Goal: Book appointment/travel/reservation

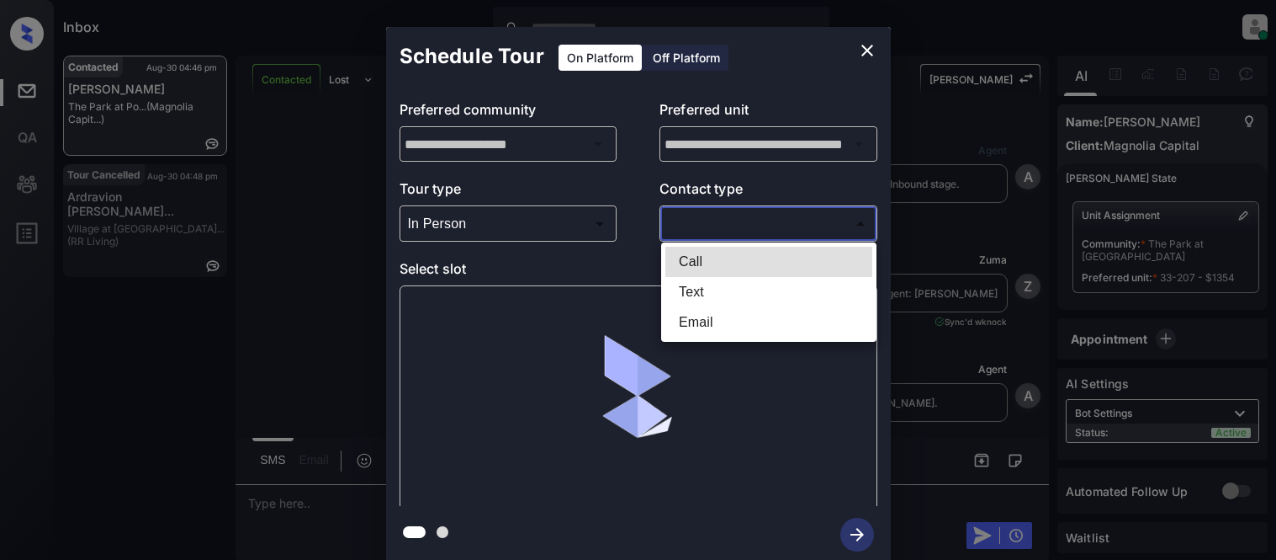
click at [696, 228] on body "Inbox Kristina Cataag Online Set yourself offline Set yourself on break Profile…" at bounding box center [638, 280] width 1276 height 560
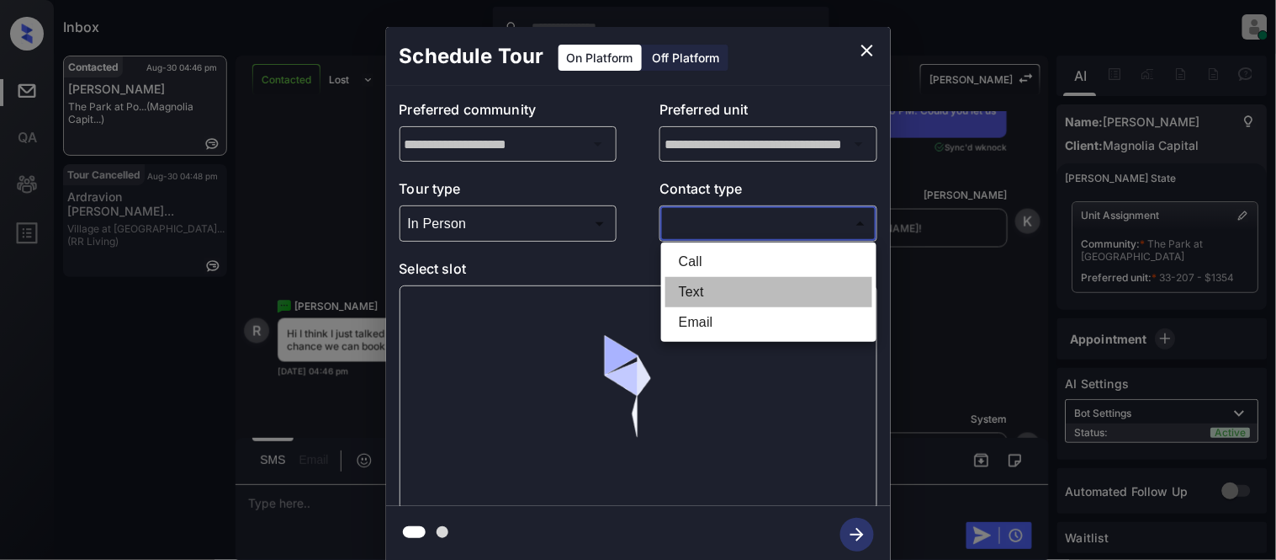
click at [694, 284] on li "Text" at bounding box center [769, 292] width 207 height 30
type input "****"
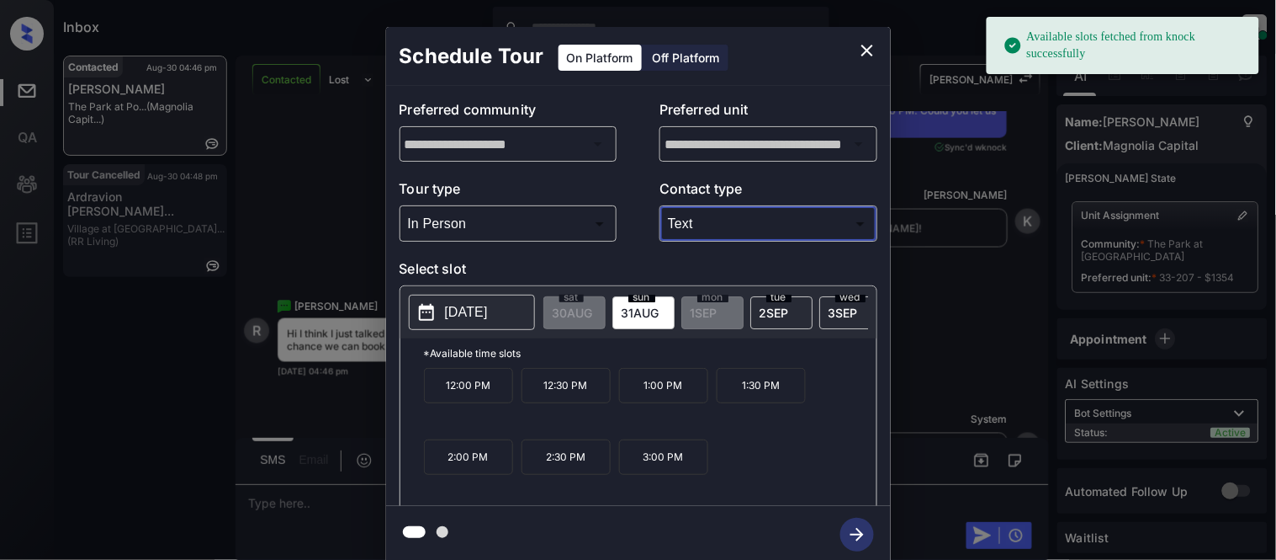
click at [478, 309] on p "[DATE]" at bounding box center [466, 312] width 43 height 20
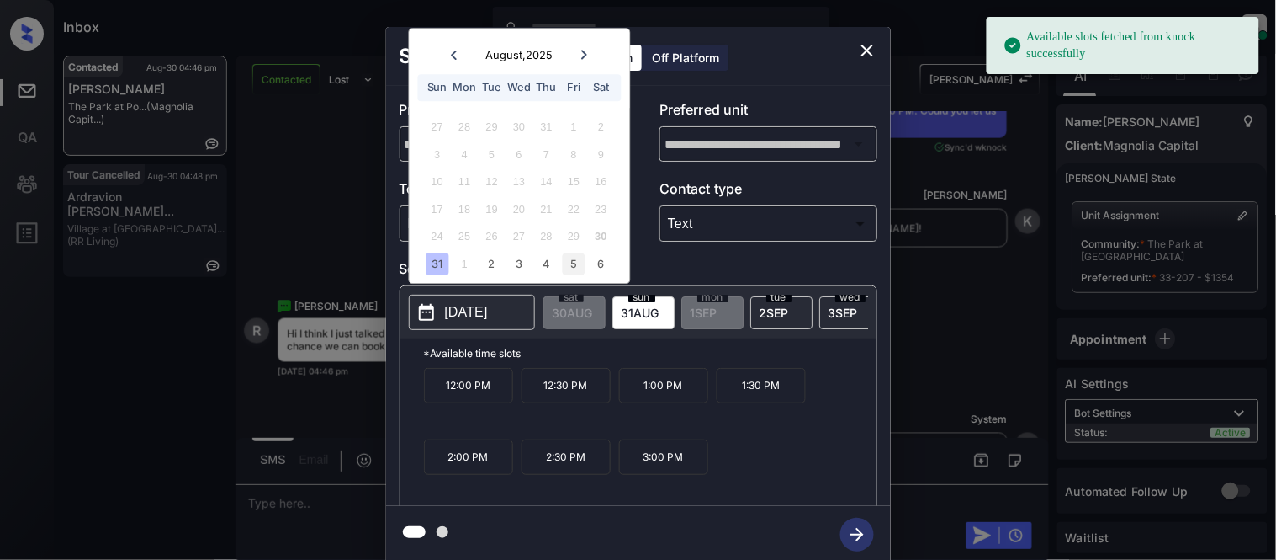
click at [576, 270] on div "5" at bounding box center [574, 263] width 23 height 23
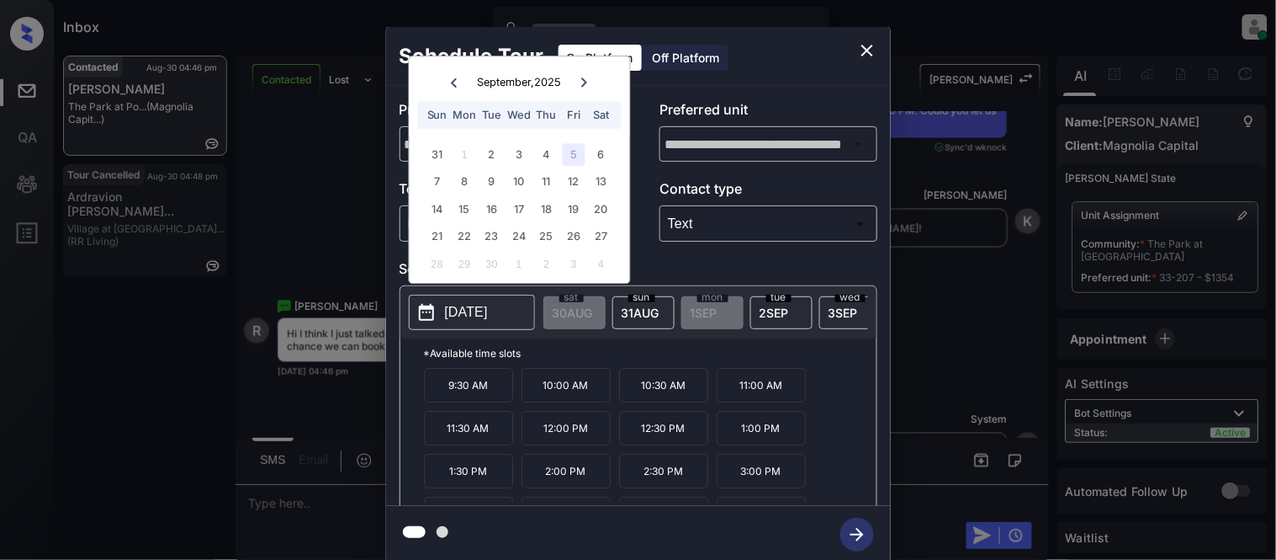
scroll to position [29, 0]
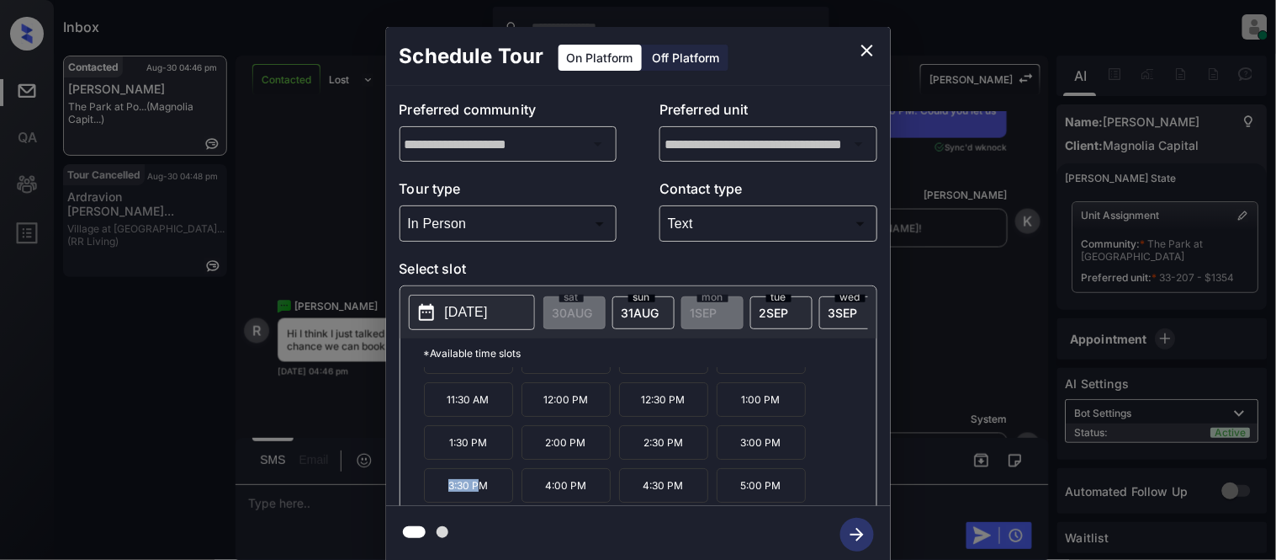
drag, startPoint x: 439, startPoint y: 497, endPoint x: 483, endPoint y: 497, distance: 43.8
click at [483, 497] on p "3:30 PM" at bounding box center [468, 485] width 89 height 34
drag, startPoint x: 544, startPoint y: 498, endPoint x: 592, endPoint y: 500, distance: 47.2
click at [592, 500] on p "4:00 PM" at bounding box center [566, 485] width 89 height 34
copy p "4:00 PM"
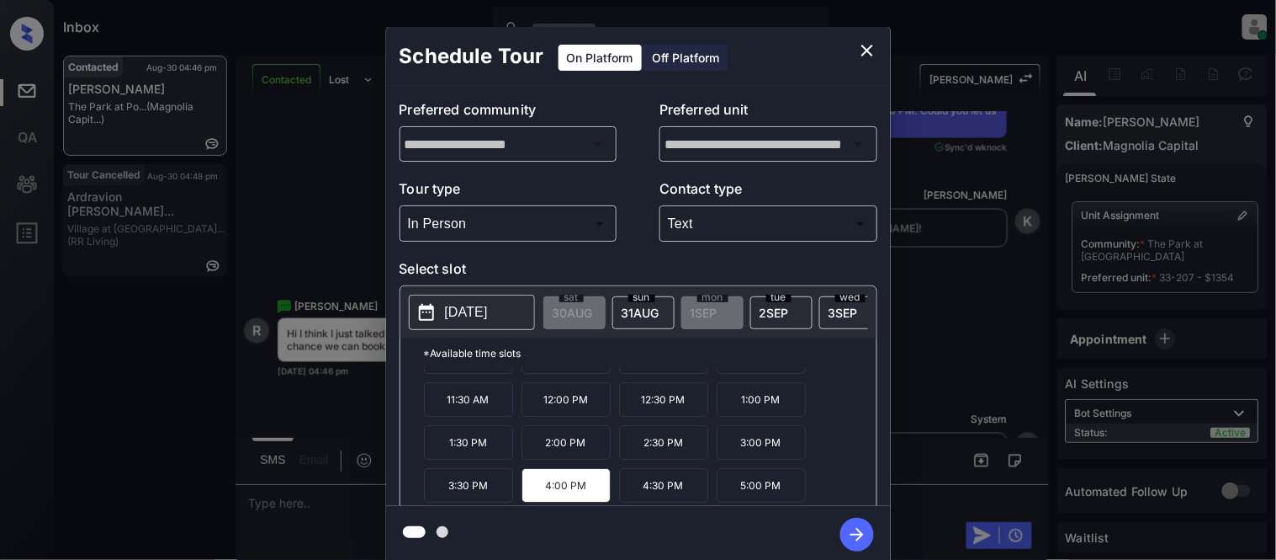
click at [328, 492] on div "**********" at bounding box center [638, 295] width 1276 height 590
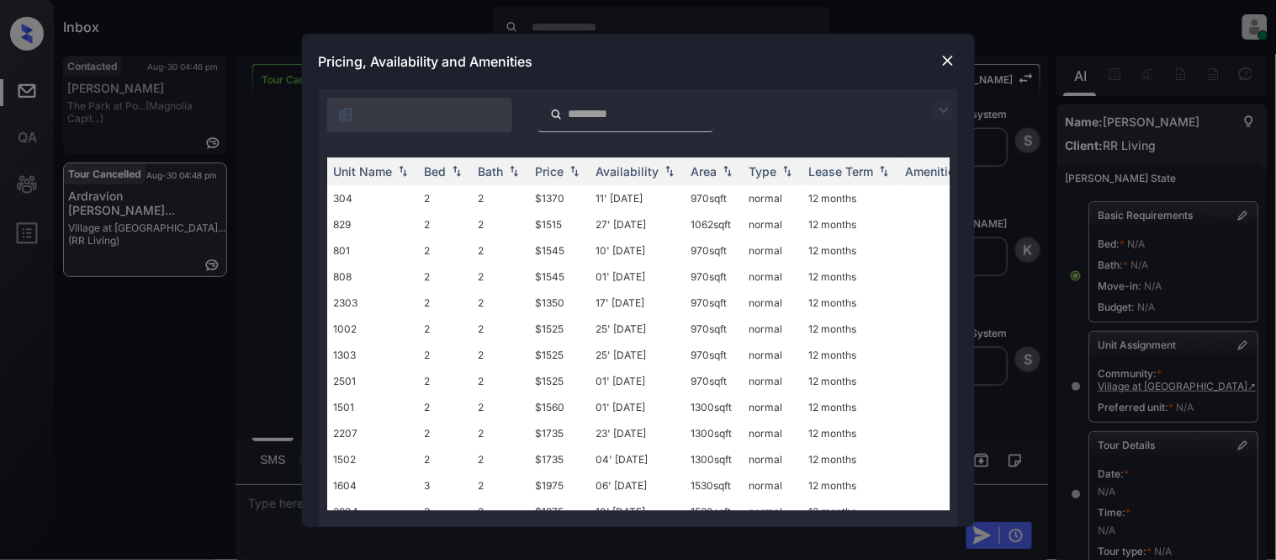
scroll to position [187, 0]
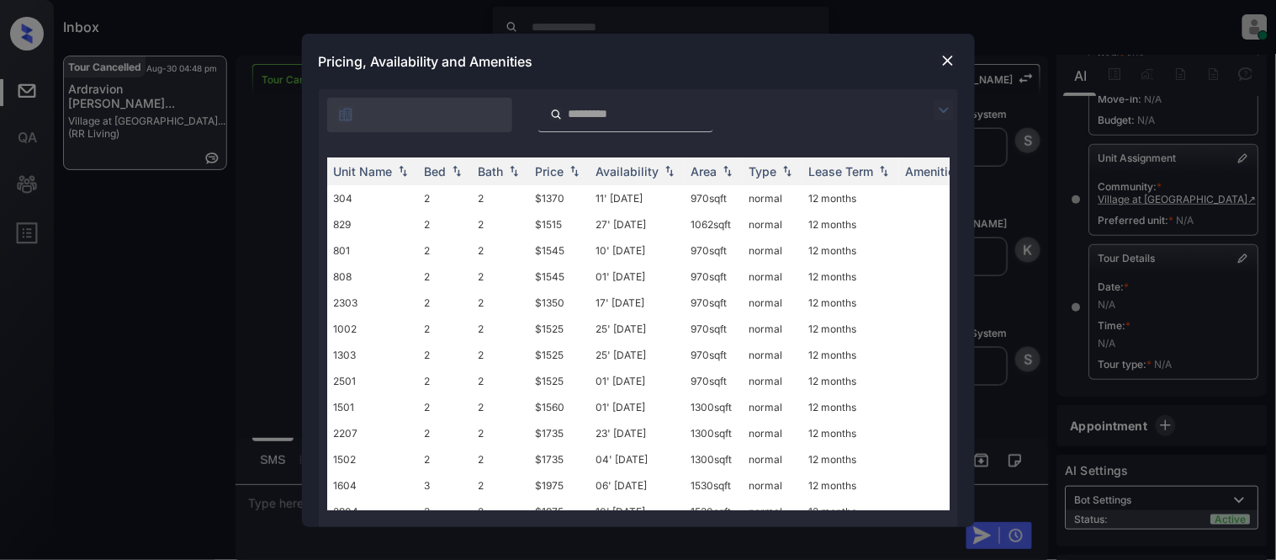
click at [941, 107] on img at bounding box center [944, 110] width 20 height 20
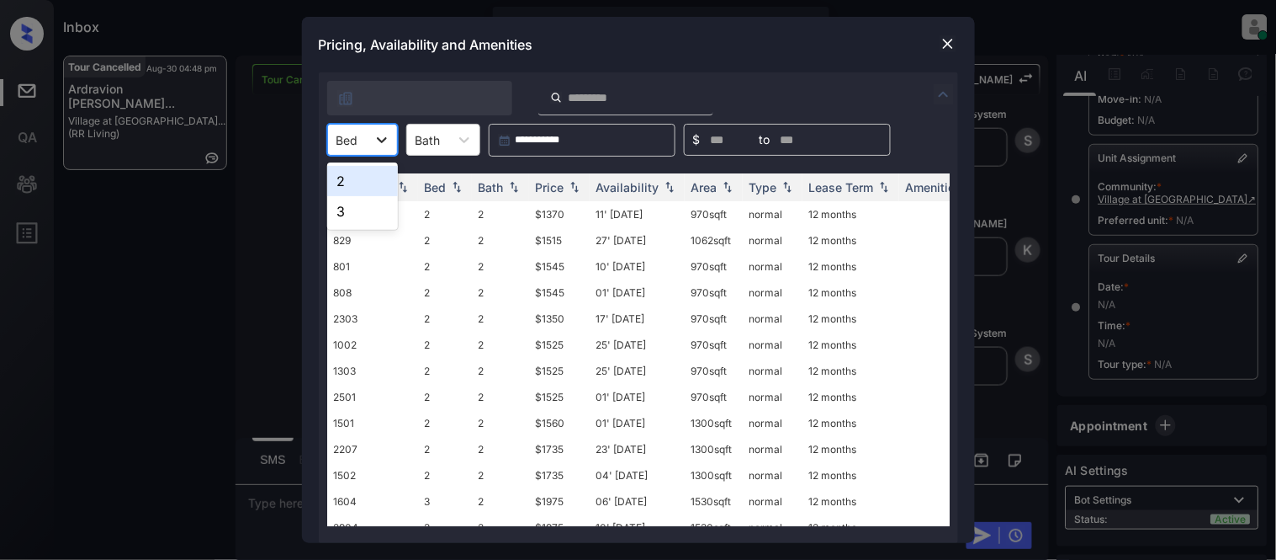
click at [367, 149] on div at bounding box center [382, 140] width 30 height 30
click at [355, 178] on div "2" at bounding box center [362, 181] width 71 height 30
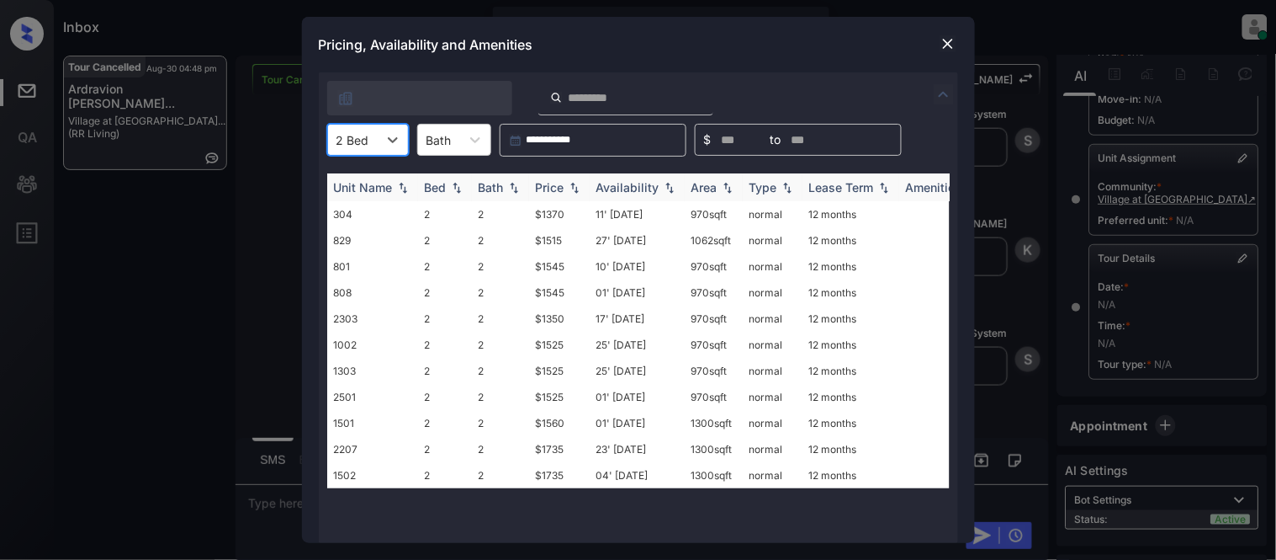
click at [564, 182] on div "Price" at bounding box center [550, 187] width 29 height 14
click at [553, 220] on td "$1350" at bounding box center [559, 214] width 61 height 26
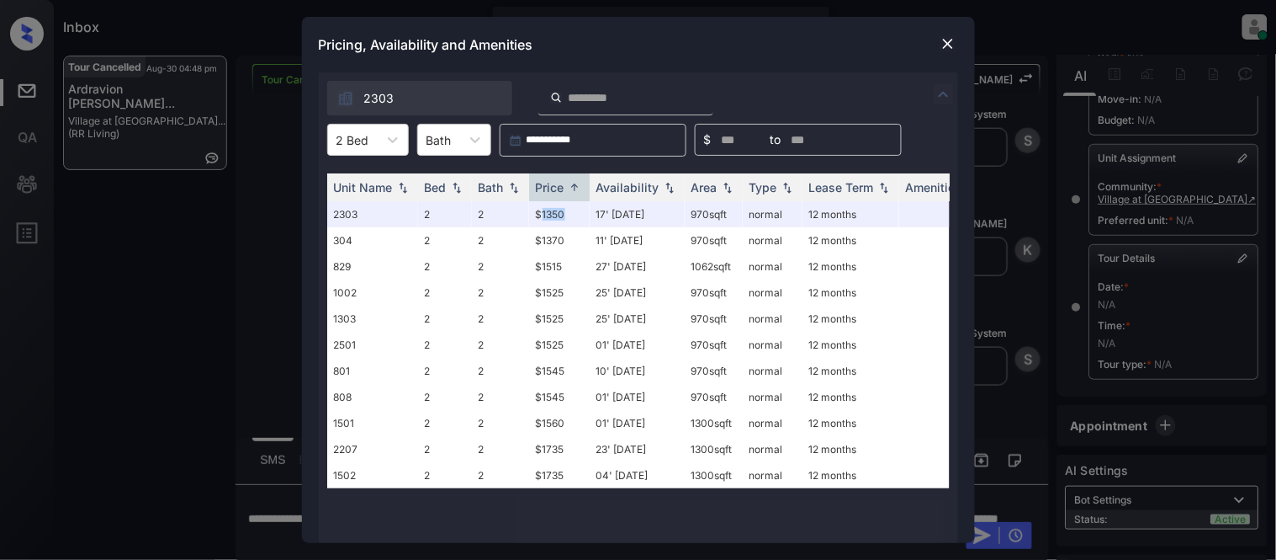
click at [945, 40] on img at bounding box center [948, 43] width 17 height 17
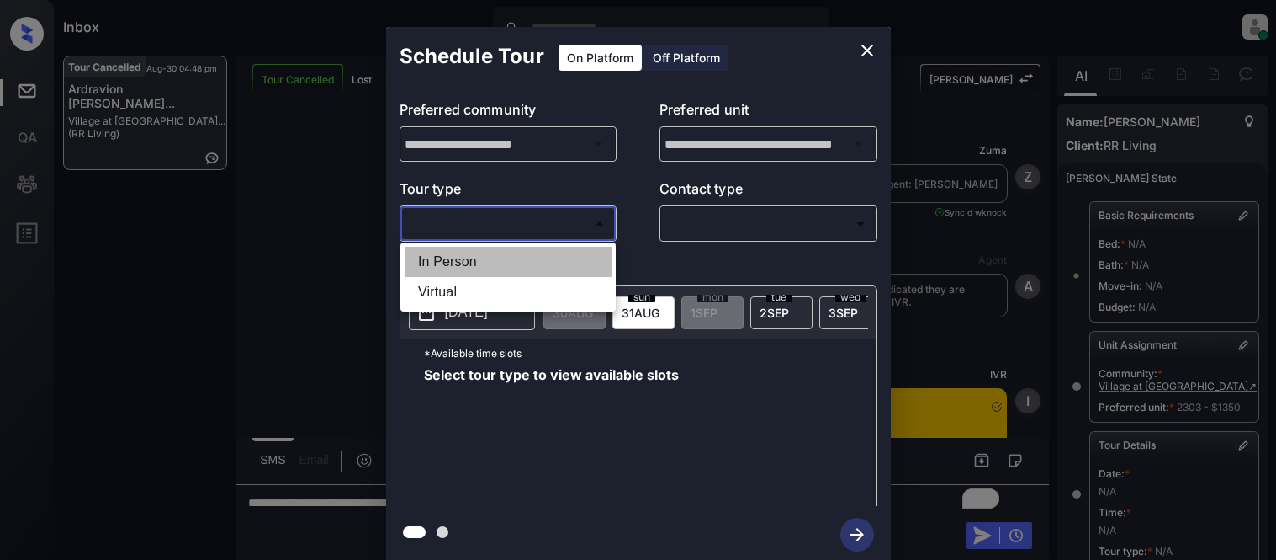
click at [455, 254] on li "In Person" at bounding box center [508, 262] width 207 height 30
type input "********"
click at [738, 226] on div at bounding box center [638, 280] width 1276 height 560
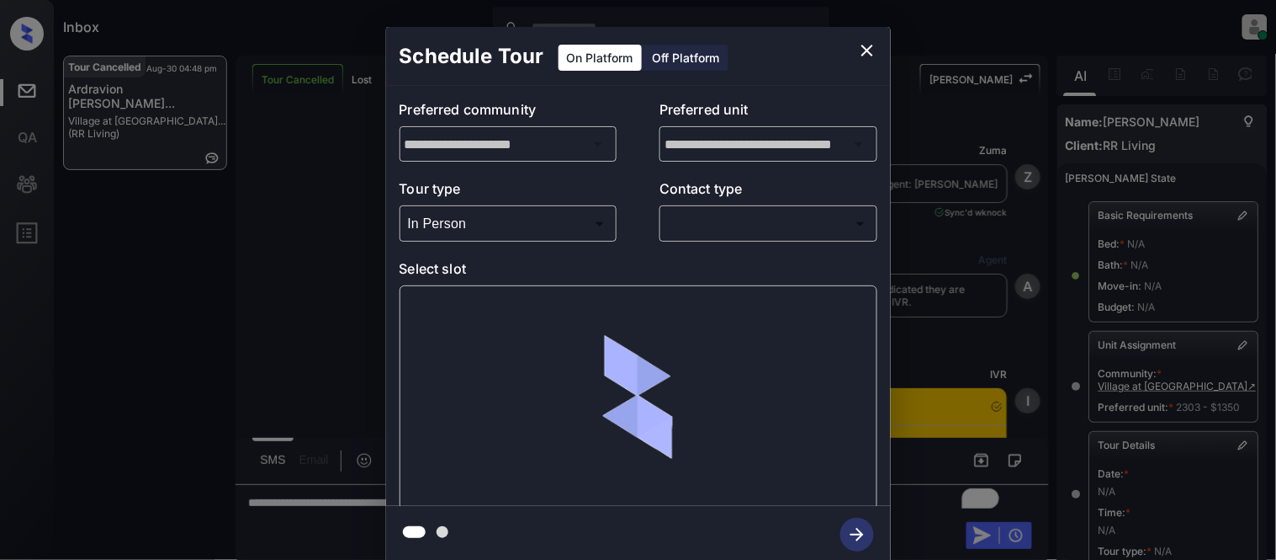
scroll to position [187, 0]
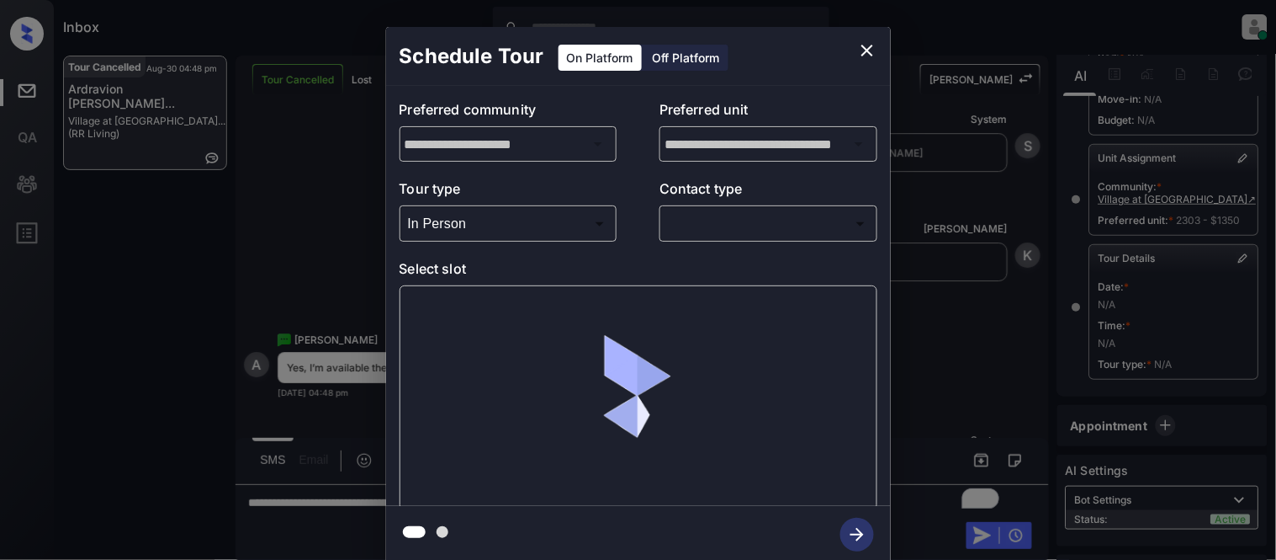
click at [694, 223] on body "Inbox Kristina Cataag Online Set yourself offline Set yourself on break Profile…" at bounding box center [638, 280] width 1276 height 560
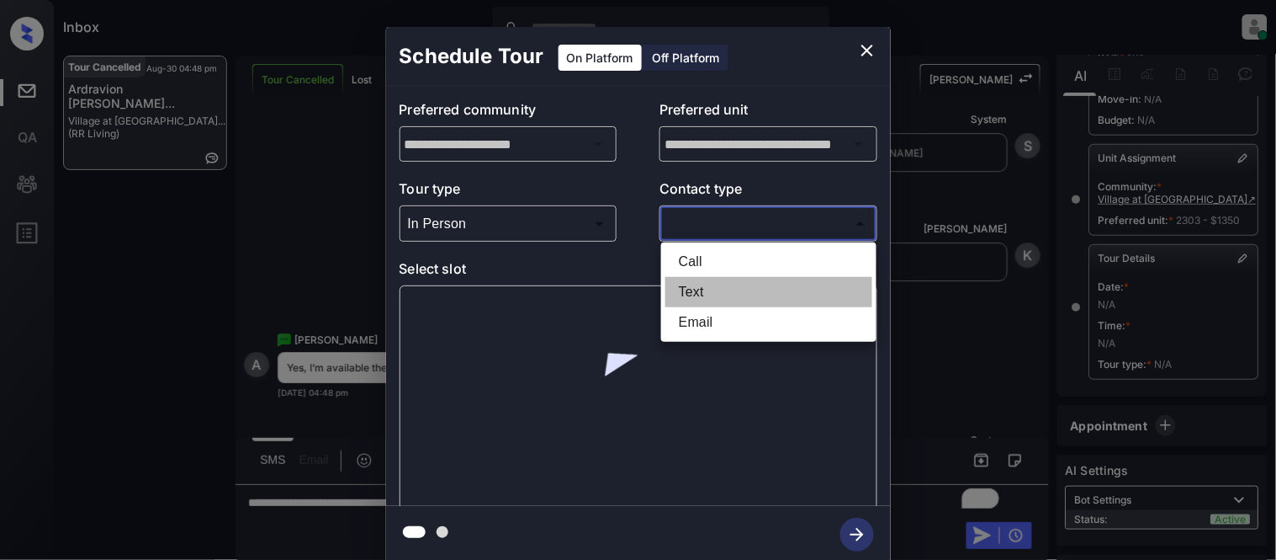
click at [687, 279] on li "Text" at bounding box center [769, 292] width 207 height 30
type input "****"
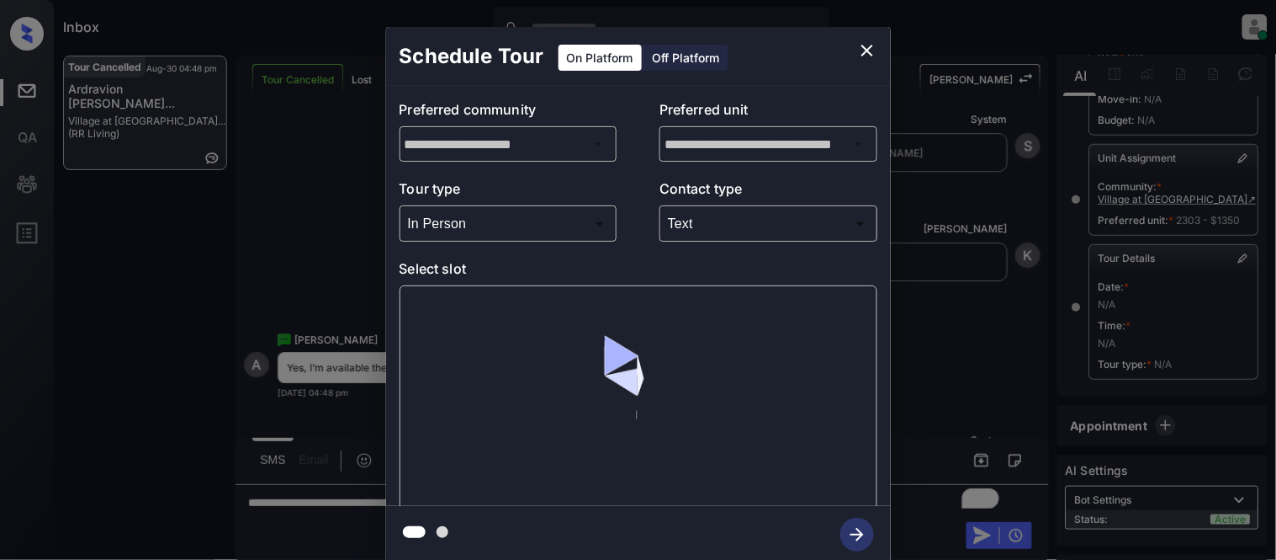
click at [456, 306] on div at bounding box center [639, 397] width 478 height 225
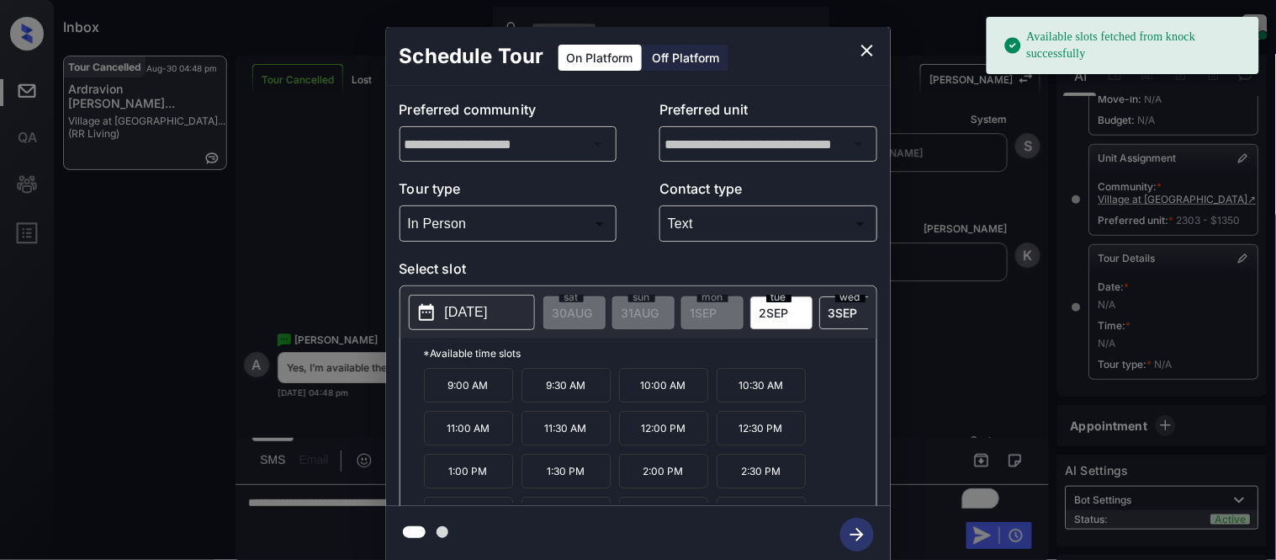
click at [456, 306] on p "[DATE]" at bounding box center [466, 312] width 43 height 20
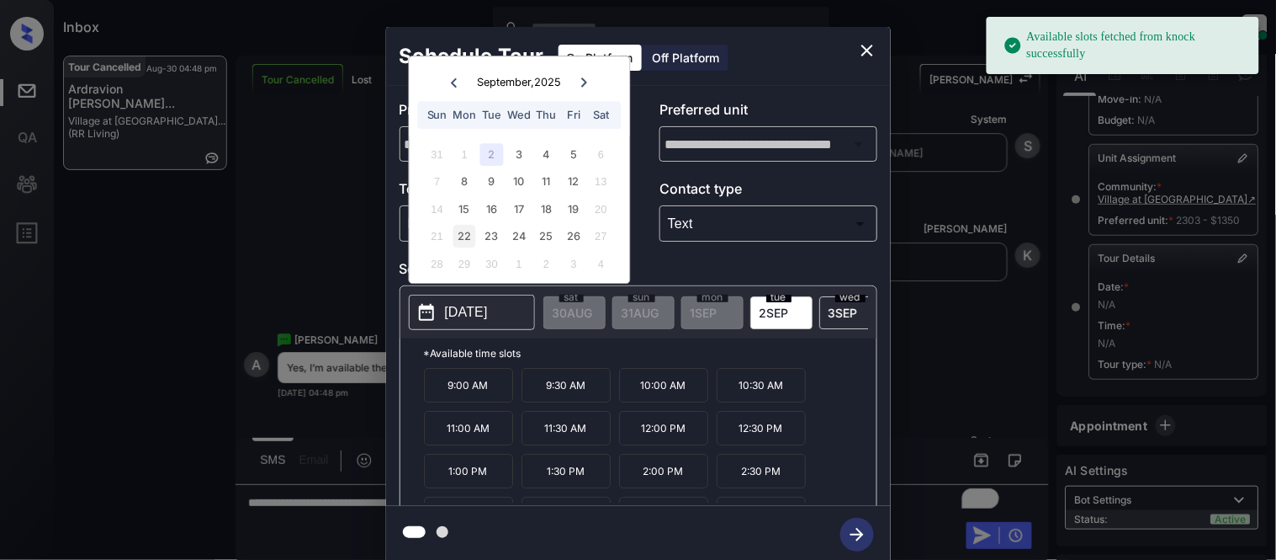
click at [459, 236] on div "22" at bounding box center [465, 237] width 23 height 23
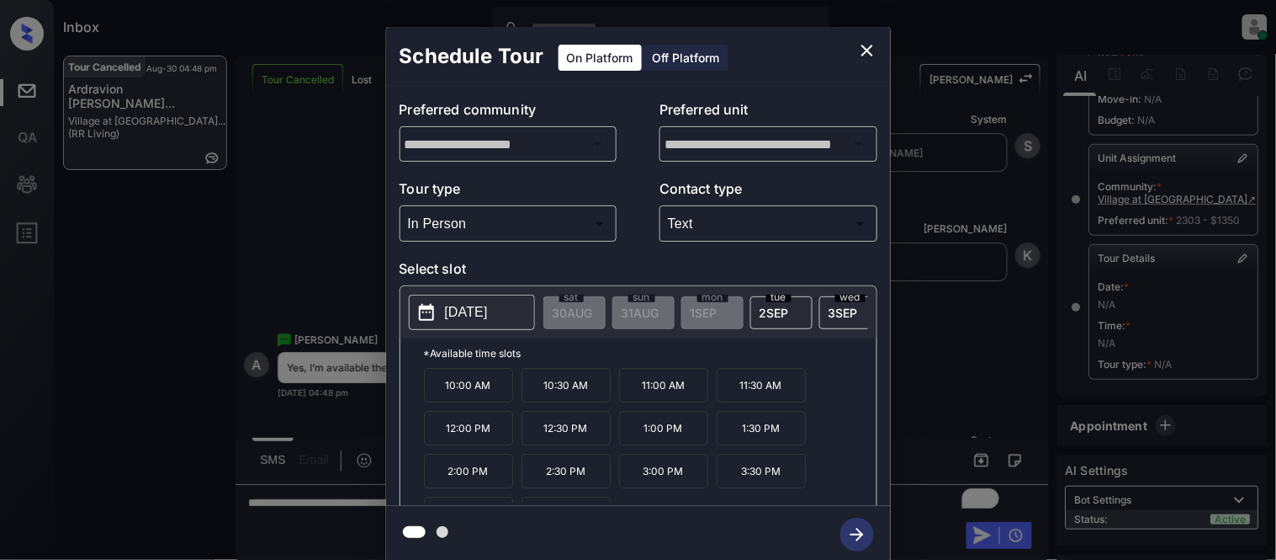
click at [649, 440] on p "1:00 PM" at bounding box center [663, 428] width 89 height 34
click at [846, 533] on icon "button" at bounding box center [858, 534] width 34 height 34
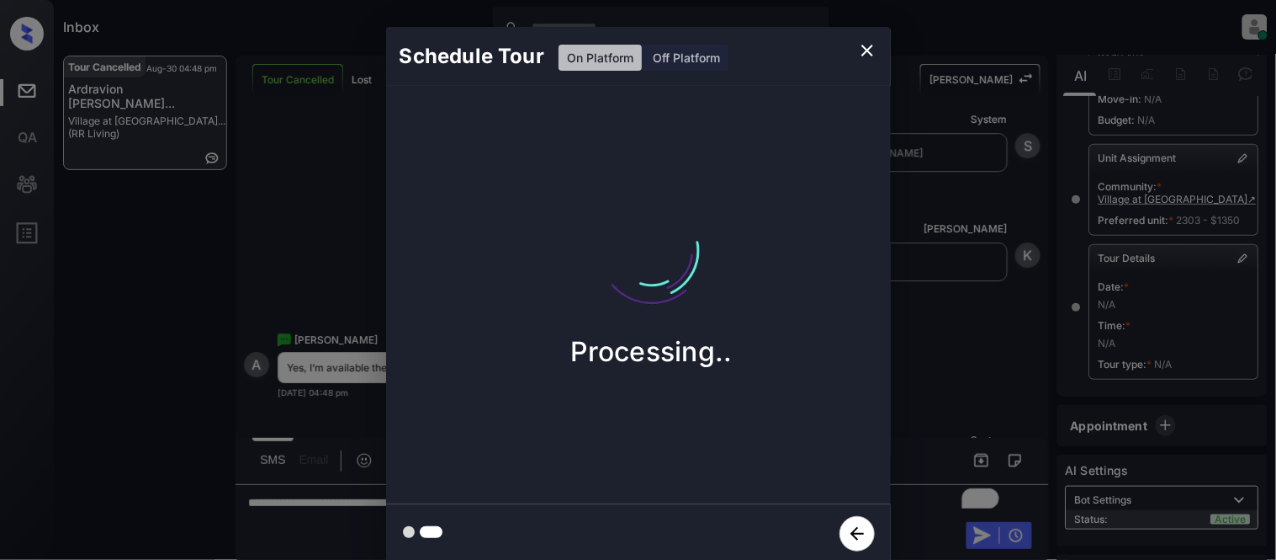
click at [948, 412] on div "Schedule Tour On Platform Off Platform Processing.." at bounding box center [638, 295] width 1276 height 590
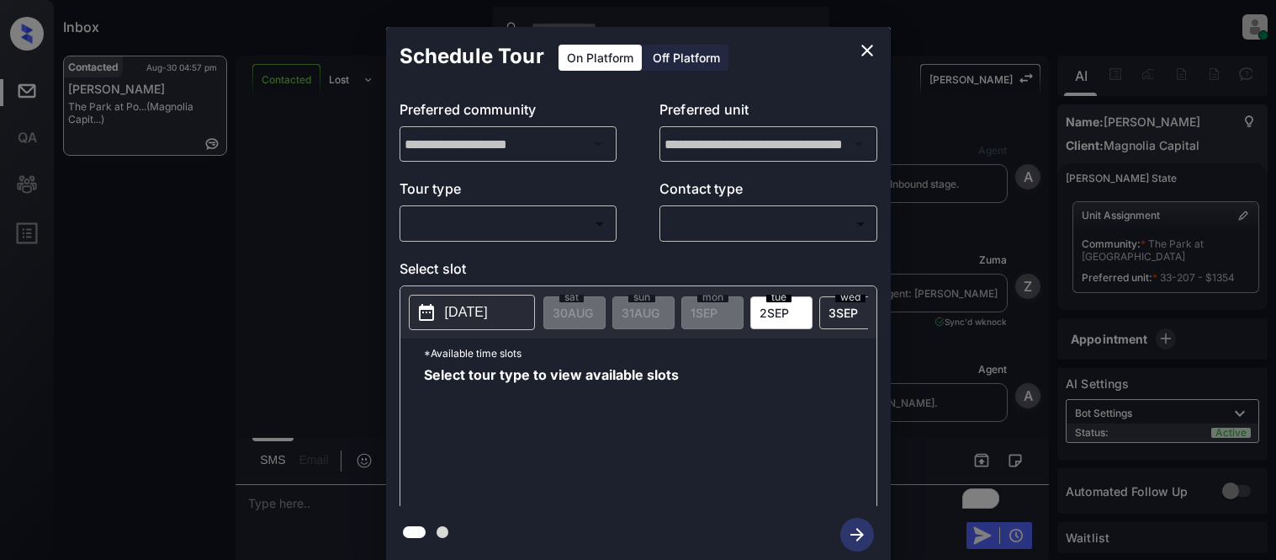
click at [544, 225] on body "Inbox [PERSON_NAME] Cataag Online Set yourself offline Set yourself on break Pr…" at bounding box center [638, 280] width 1276 height 560
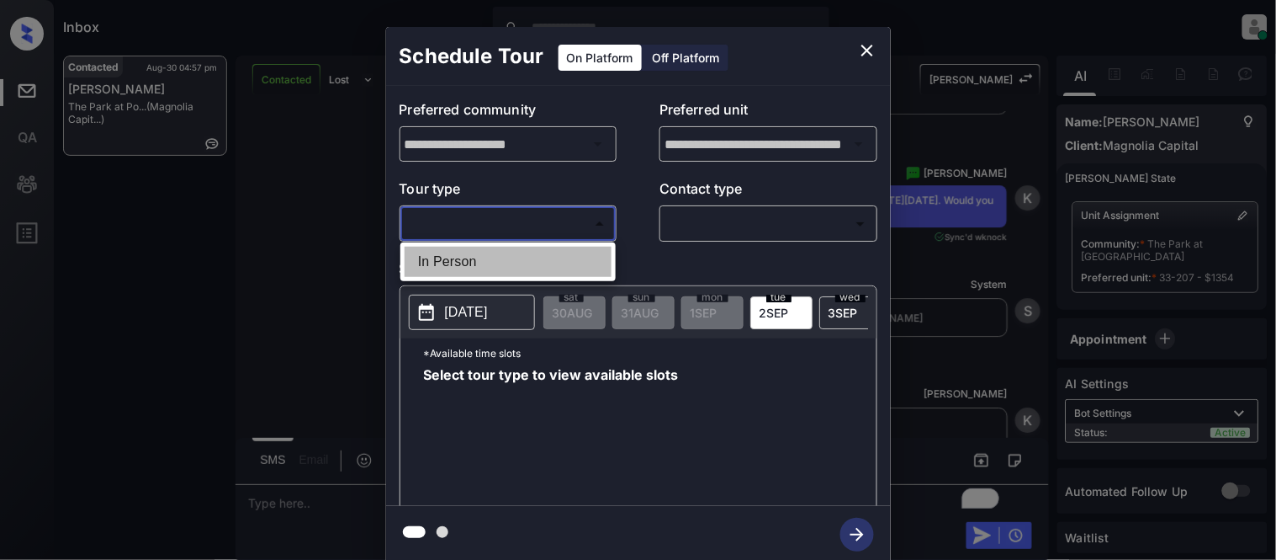
click at [514, 268] on li "In Person" at bounding box center [508, 262] width 207 height 30
type input "********"
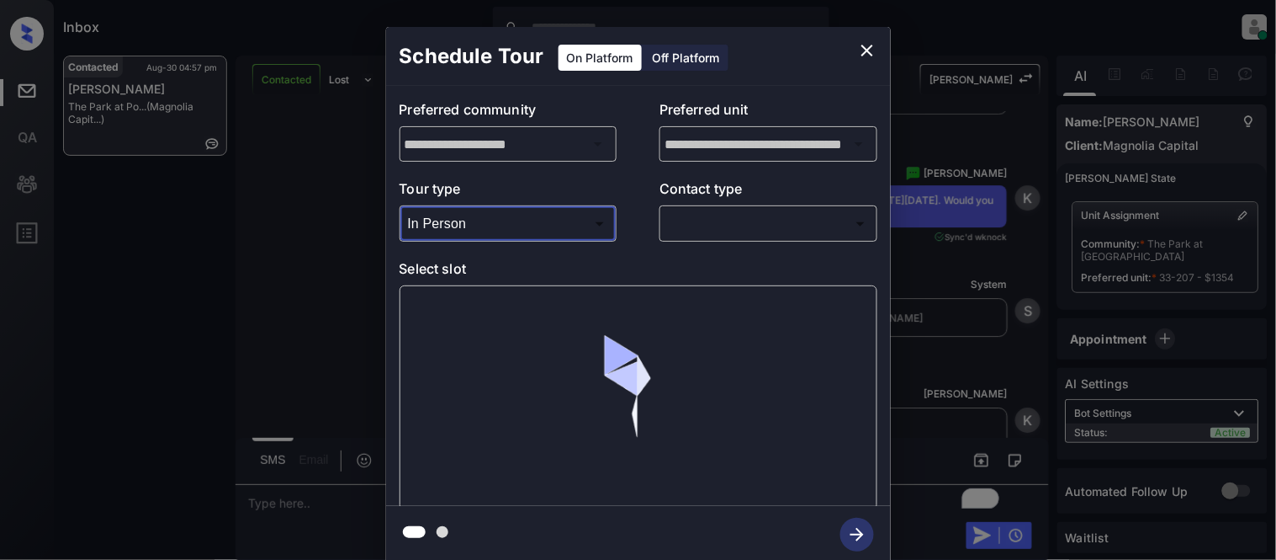
click at [757, 220] on body "Inbox [PERSON_NAME] Cataag Online Set yourself offline Set yourself on break Pr…" at bounding box center [638, 280] width 1276 height 560
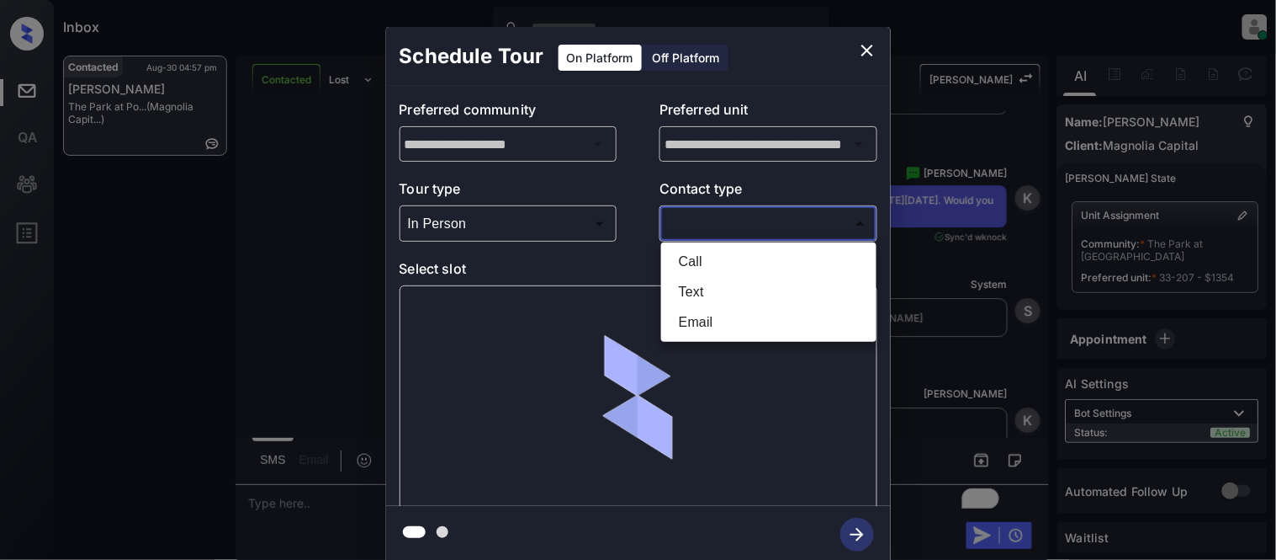
click at [698, 289] on li "Text" at bounding box center [769, 292] width 207 height 30
type input "****"
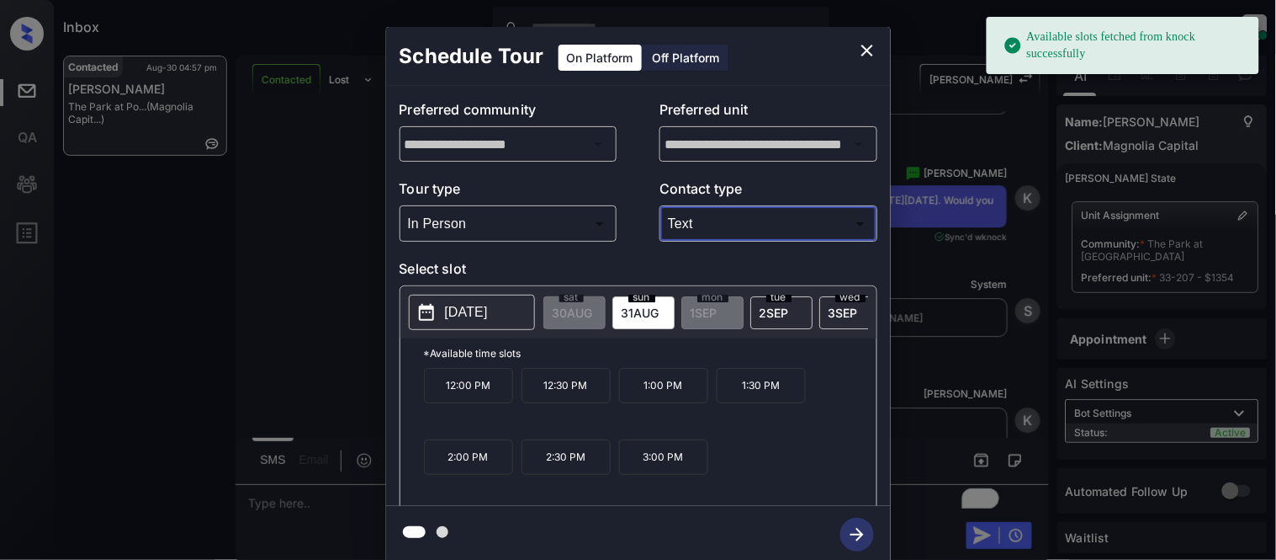
click at [488, 311] on p "[DATE]" at bounding box center [466, 312] width 43 height 20
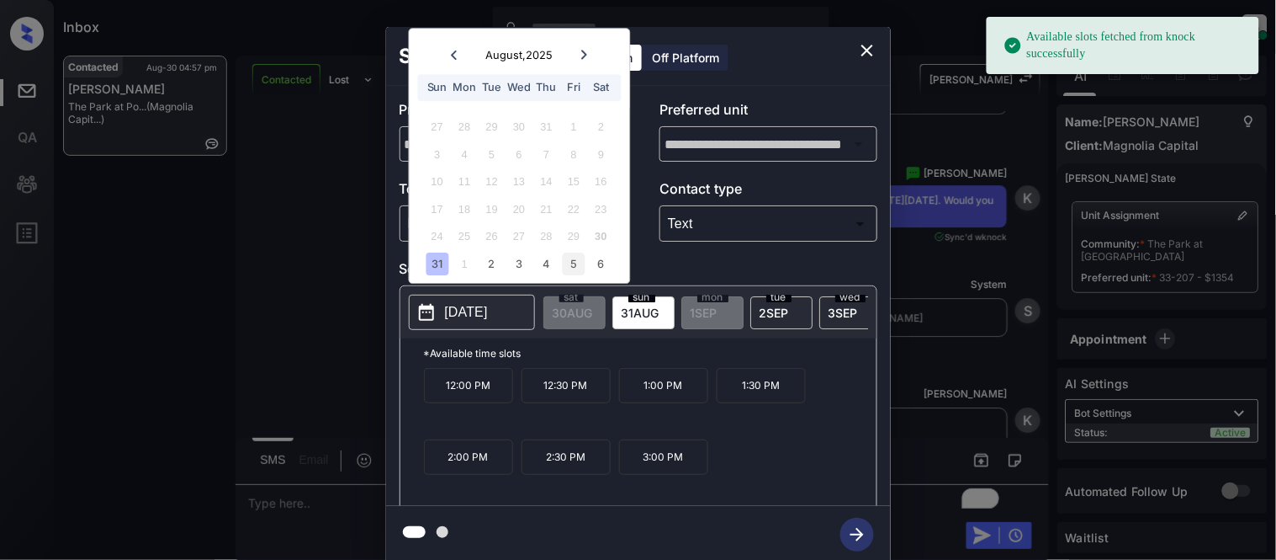
click at [581, 265] on div "5" at bounding box center [574, 263] width 23 height 23
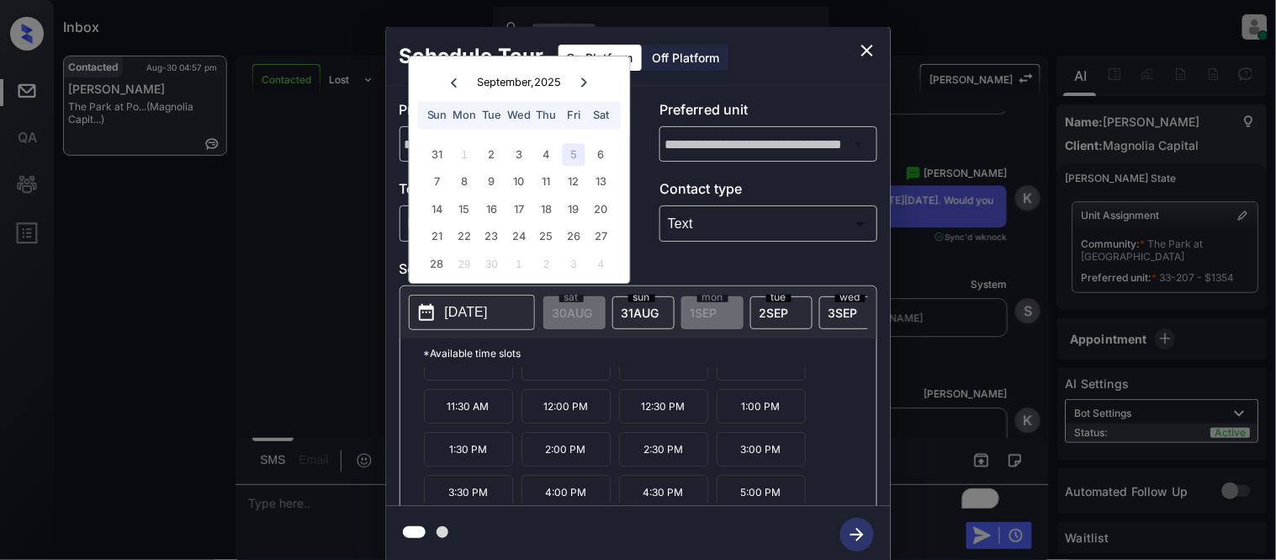
scroll to position [29, 0]
click at [581, 495] on p "4:00 PM" at bounding box center [566, 485] width 89 height 34
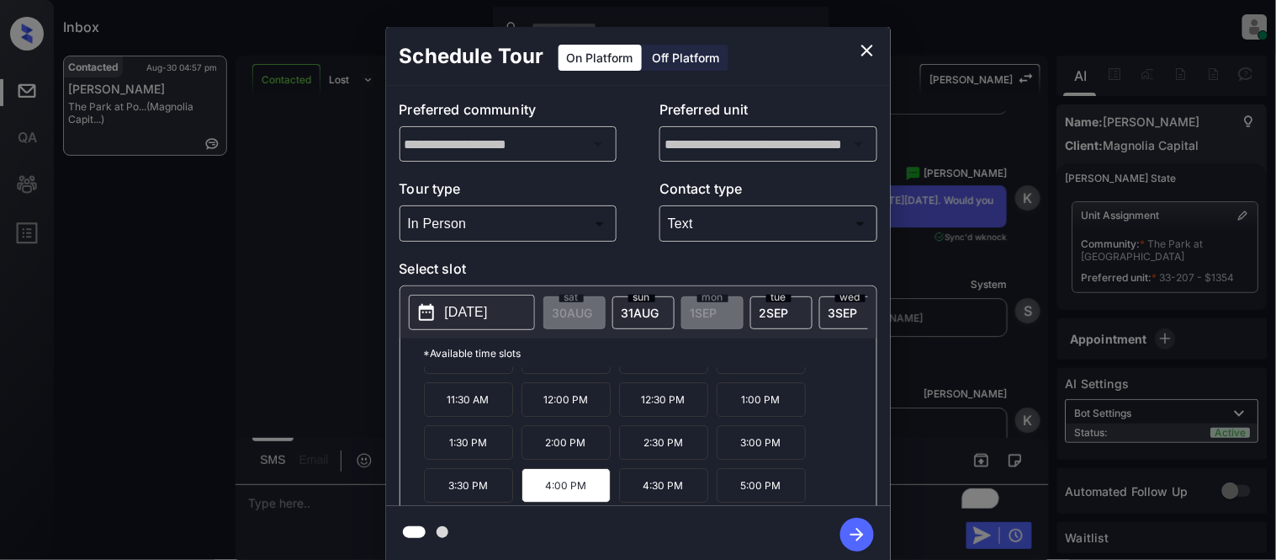
click at [853, 533] on icon "button" at bounding box center [857, 534] width 13 height 13
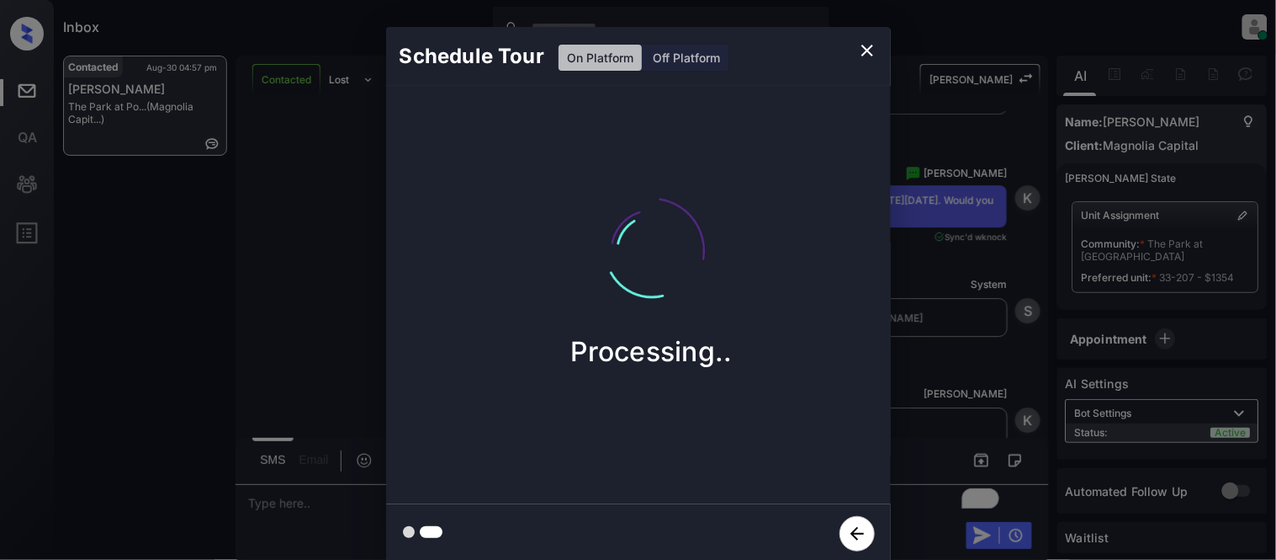
click at [940, 369] on div "Schedule Tour On Platform Off Platform Processing.." at bounding box center [638, 295] width 1276 height 590
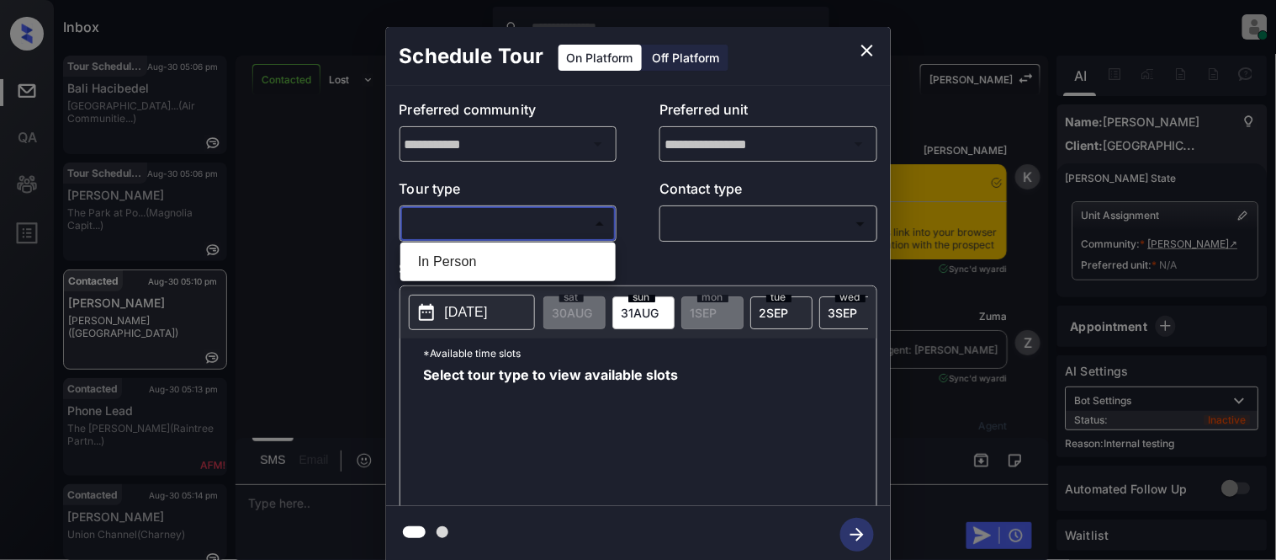
scroll to position [1423, 0]
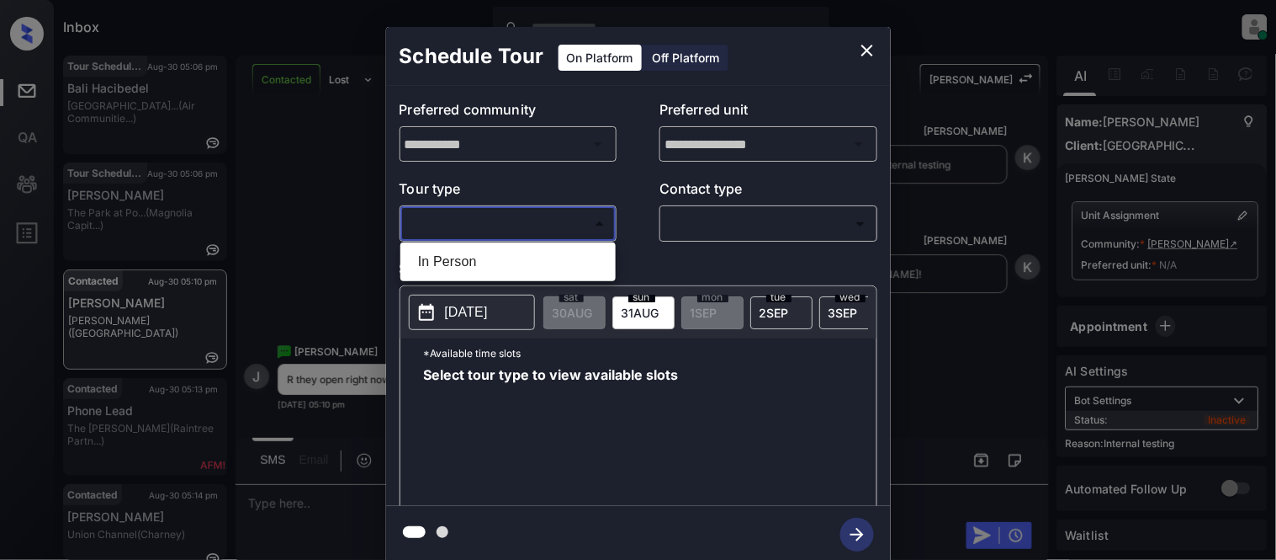
click at [492, 254] on li "In Person" at bounding box center [508, 262] width 207 height 30
type input "********"
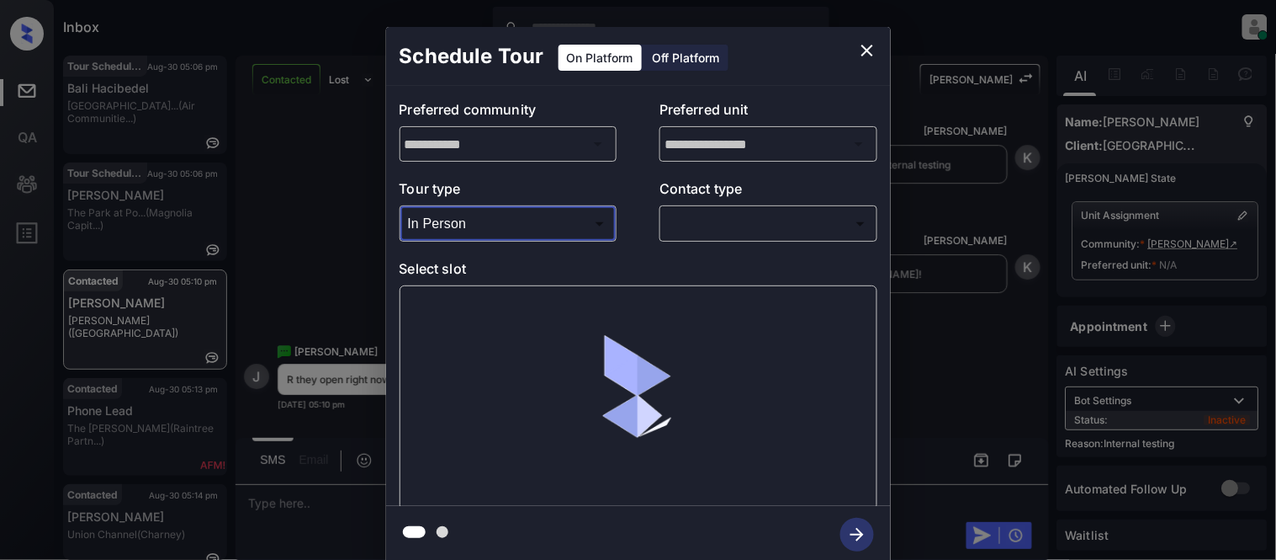
click at [715, 220] on body "Inbox [PERSON_NAME] Cataag Online Set yourself offline Set yourself on break Pr…" at bounding box center [638, 280] width 1276 height 560
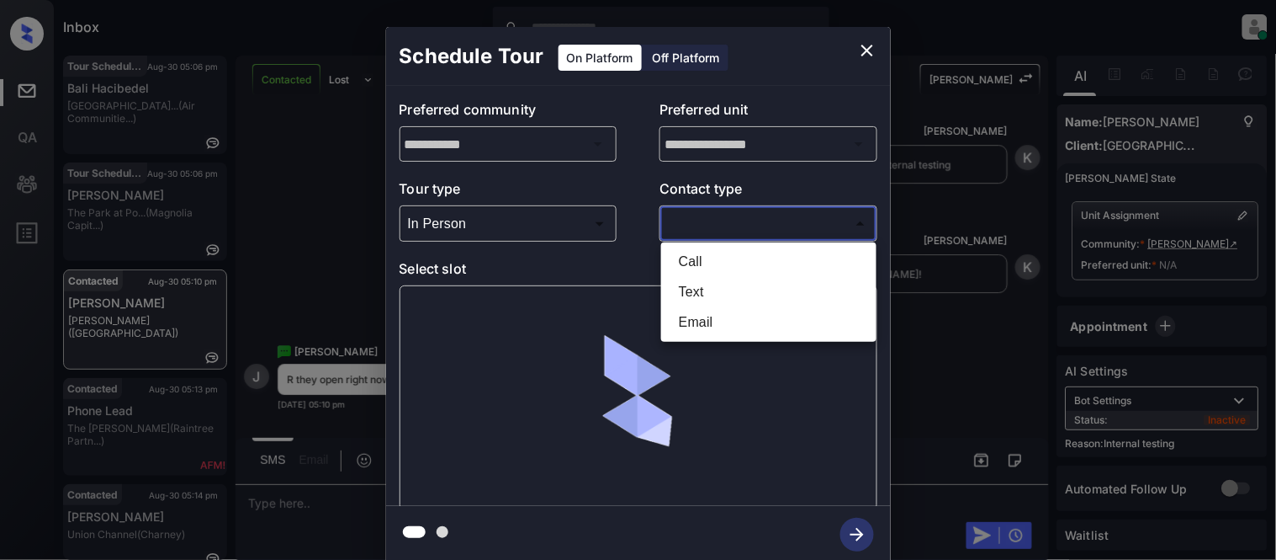
click at [714, 273] on li "Call" at bounding box center [769, 262] width 207 height 30
type input "****"
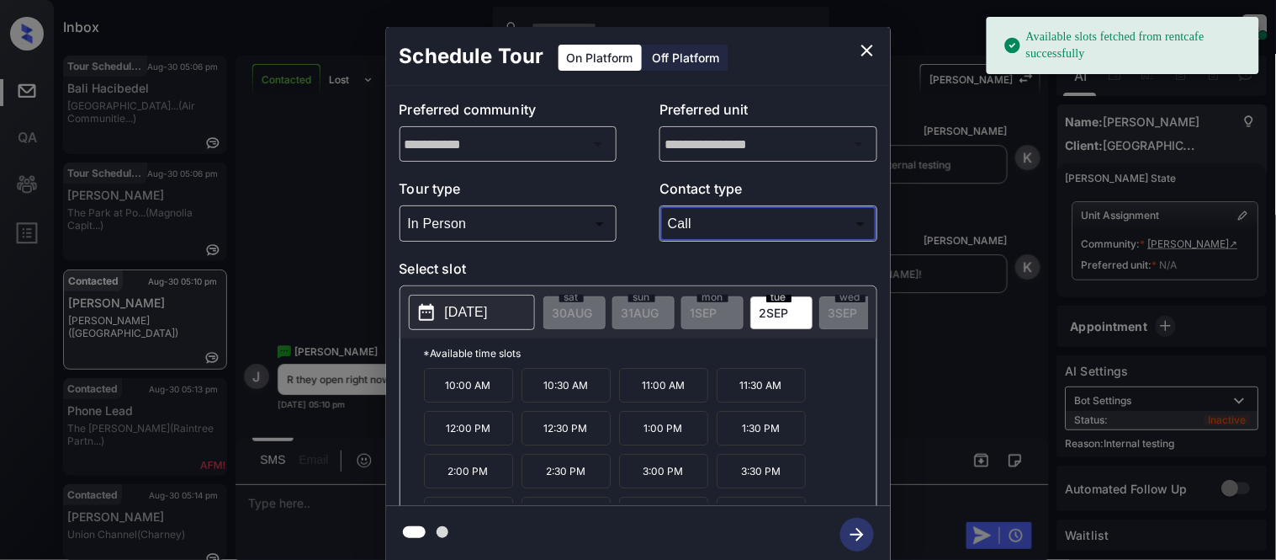
click at [873, 50] on icon "close" at bounding box center [867, 50] width 20 height 20
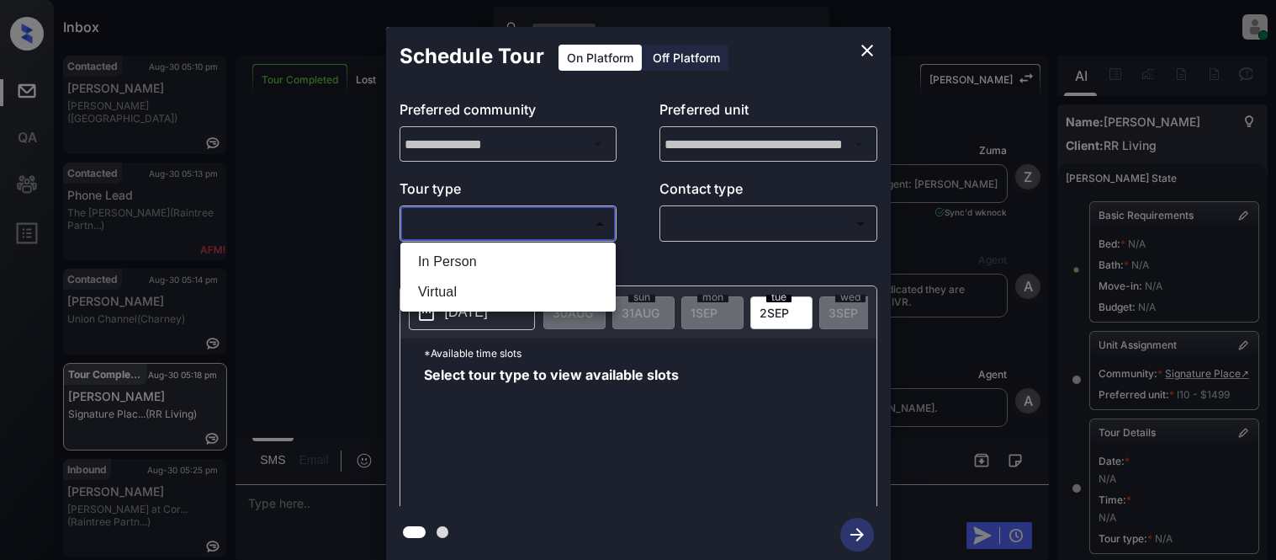
click at [461, 251] on li "In Person" at bounding box center [508, 262] width 207 height 30
type input "********"
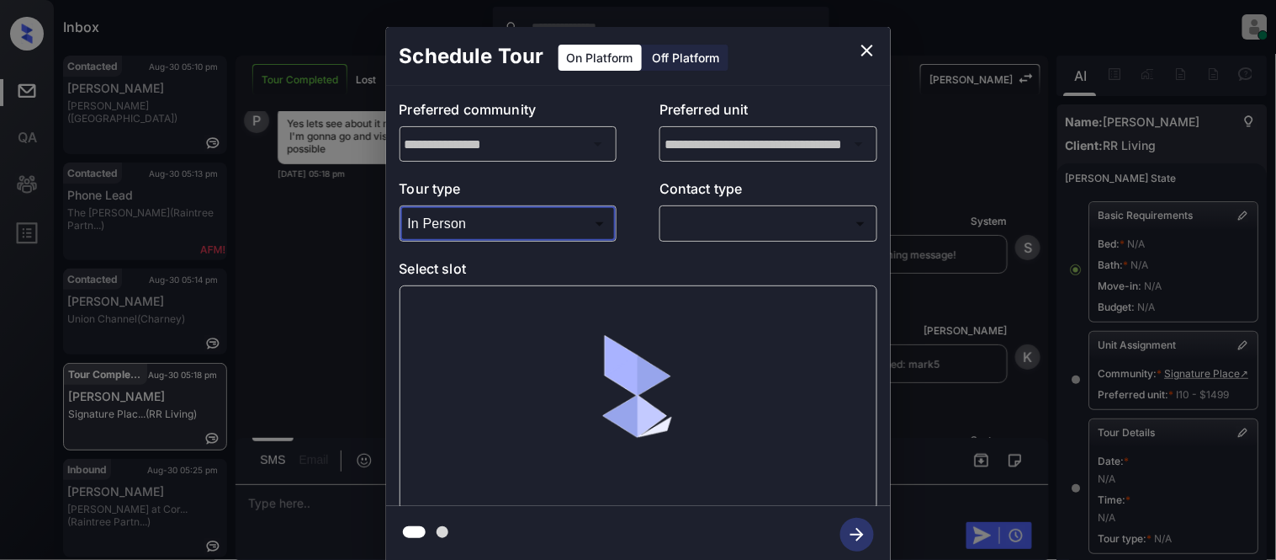
scroll to position [268, 0]
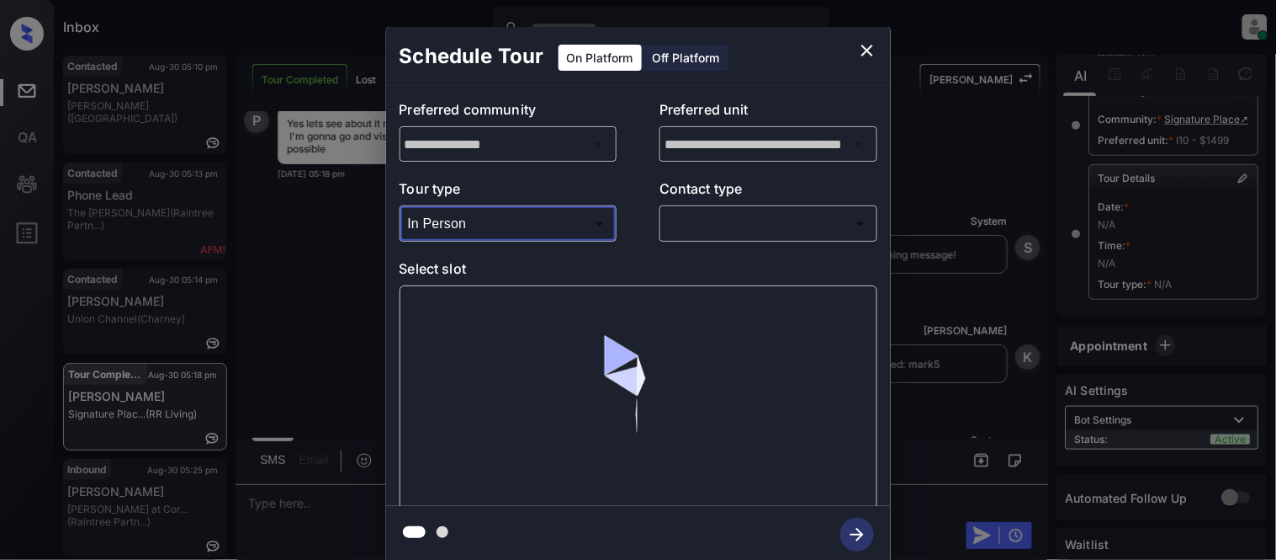
click at [715, 228] on body "Inbox [PERSON_NAME] Cataag Online Set yourself offline Set yourself on break Pr…" at bounding box center [638, 280] width 1276 height 560
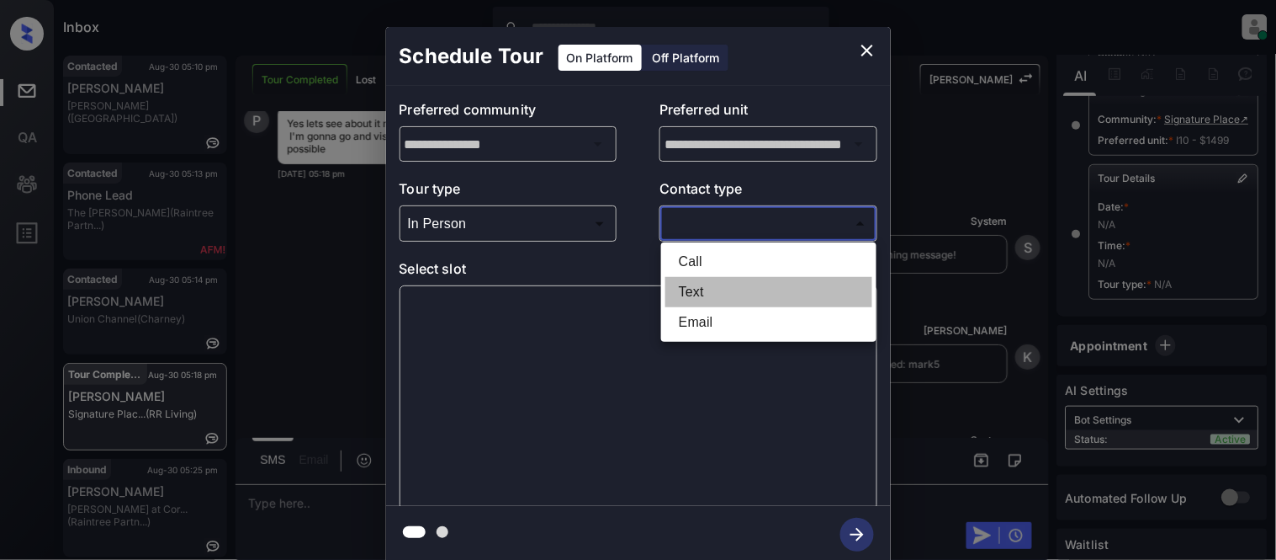
click at [693, 286] on li "Text" at bounding box center [769, 292] width 207 height 30
type input "****"
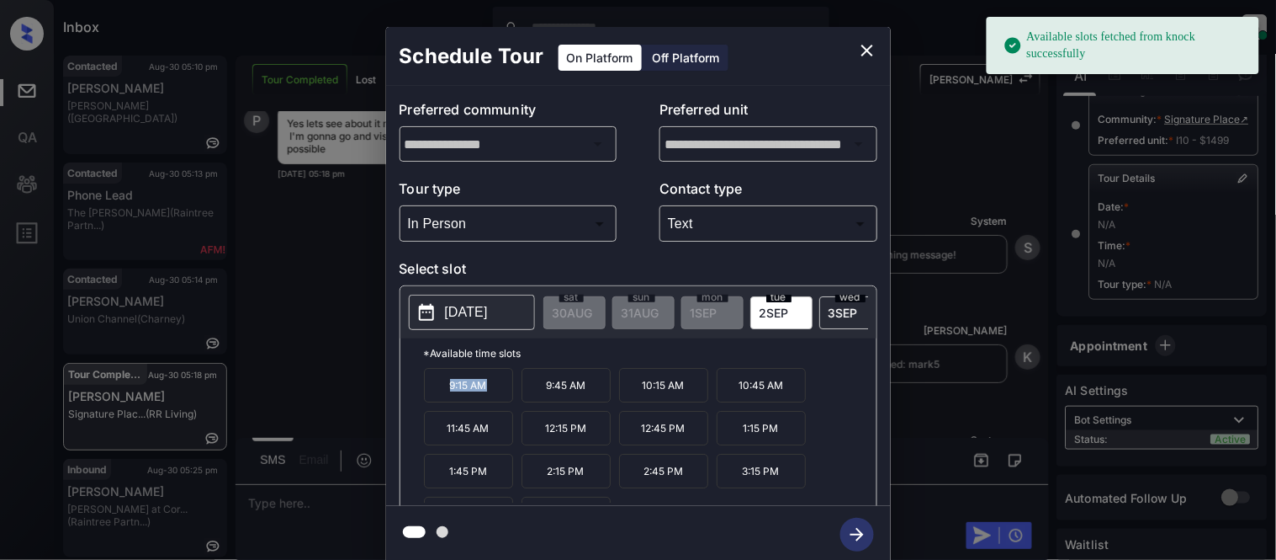
drag, startPoint x: 435, startPoint y: 390, endPoint x: 503, endPoint y: 390, distance: 68.2
click at [503, 390] on p "9:15 AM" at bounding box center [468, 385] width 89 height 34
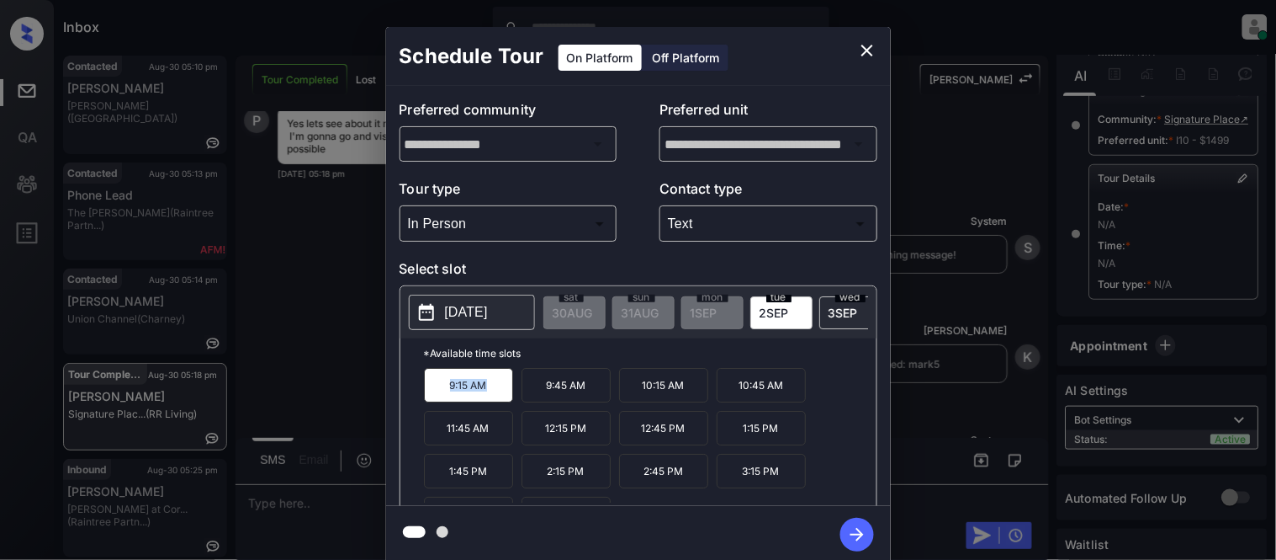
copy p "9:15 AM"
click at [316, 494] on div "**********" at bounding box center [638, 295] width 1276 height 590
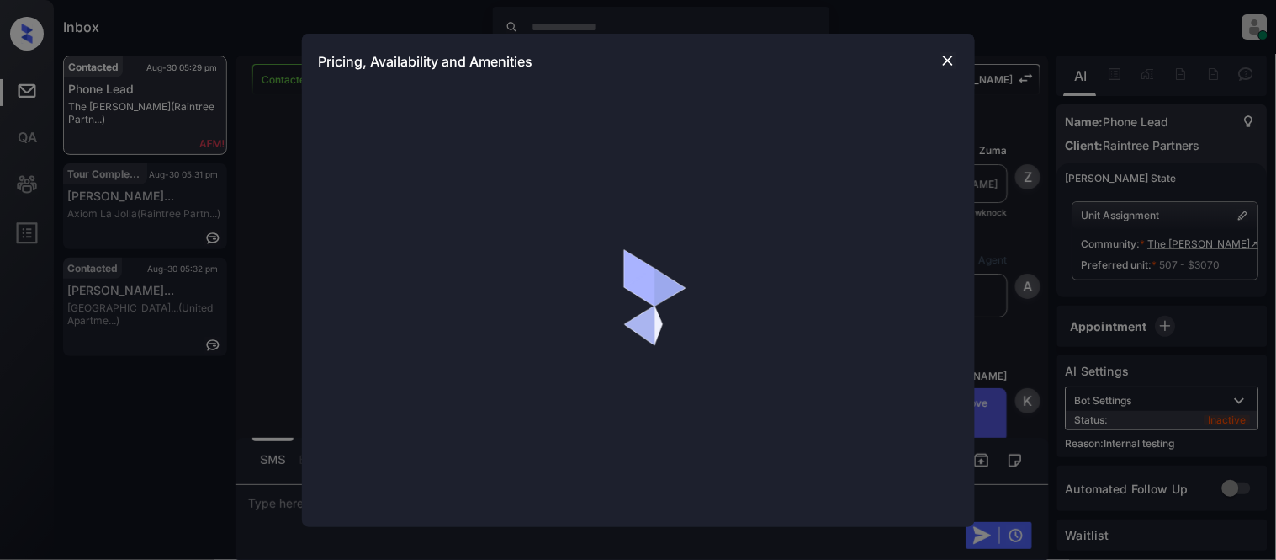
scroll to position [7016, 0]
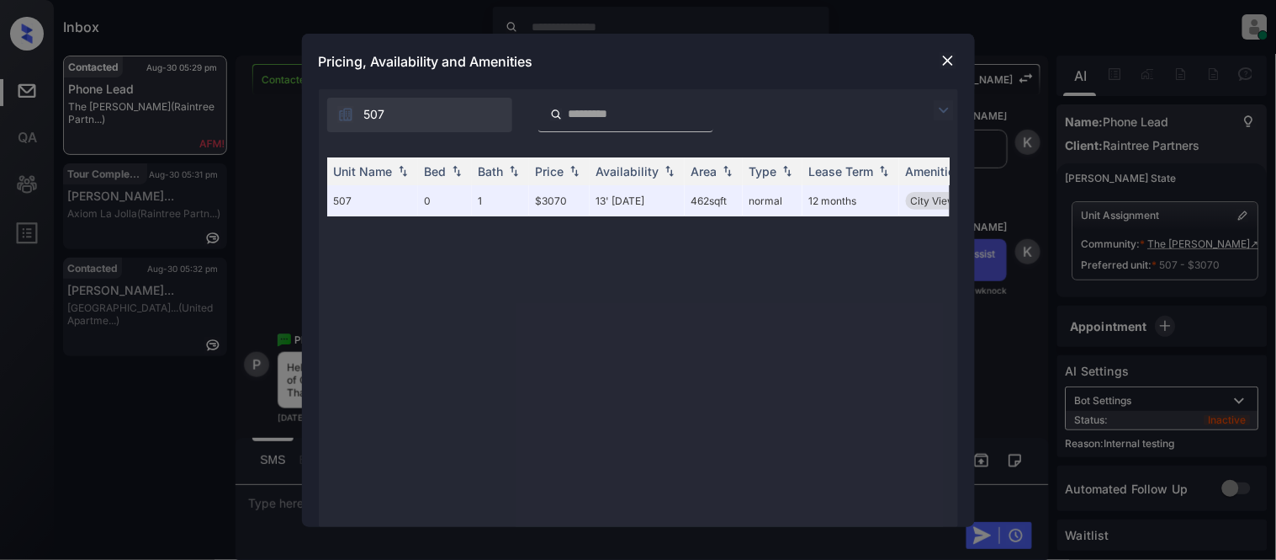
click at [948, 104] on img at bounding box center [944, 110] width 20 height 20
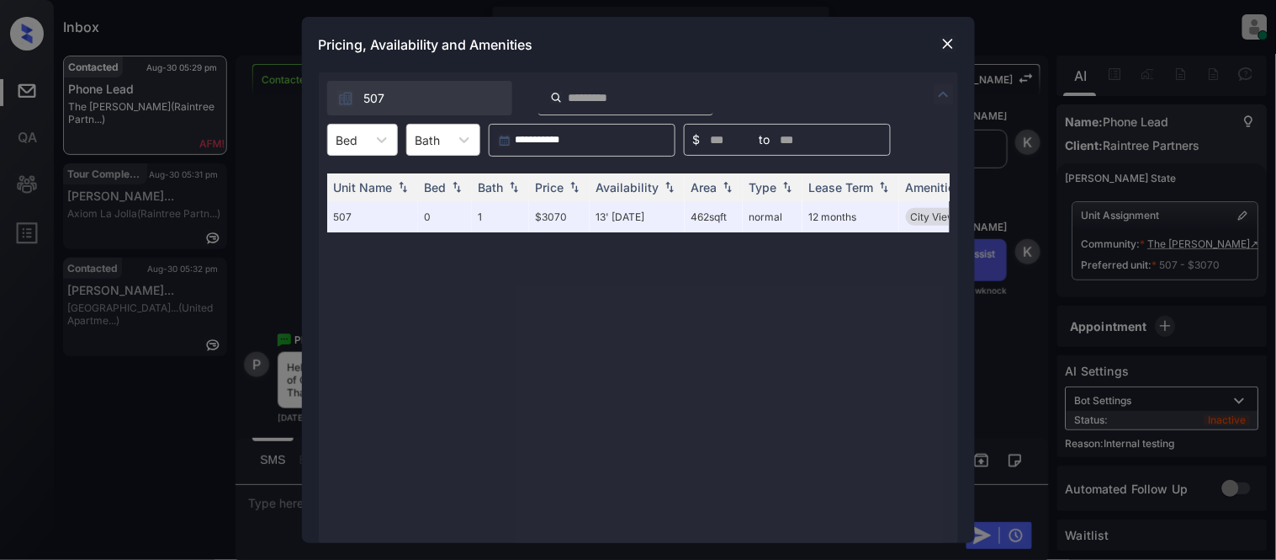
drag, startPoint x: 554, startPoint y: 509, endPoint x: 760, endPoint y: 511, distance: 206.2
click at [760, 511] on div "Unit Name Bed Bath Price Availability Area Type Lease Term Amenities 507 0 1 $3…" at bounding box center [638, 349] width 623 height 353
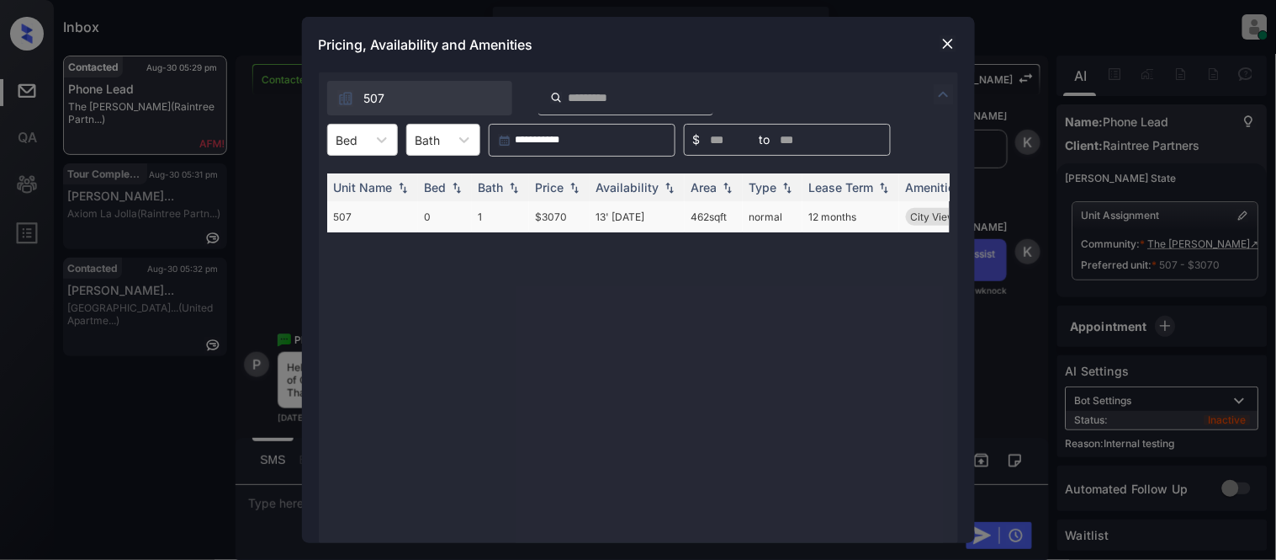
click at [551, 215] on td "$3070" at bounding box center [559, 216] width 61 height 31
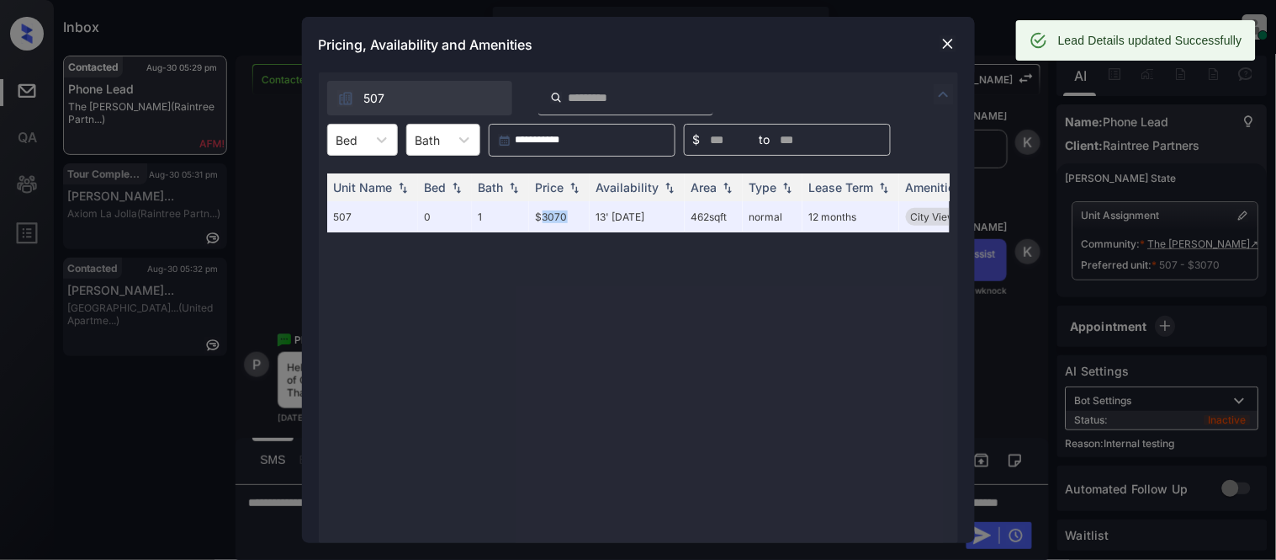
scroll to position [0, 247]
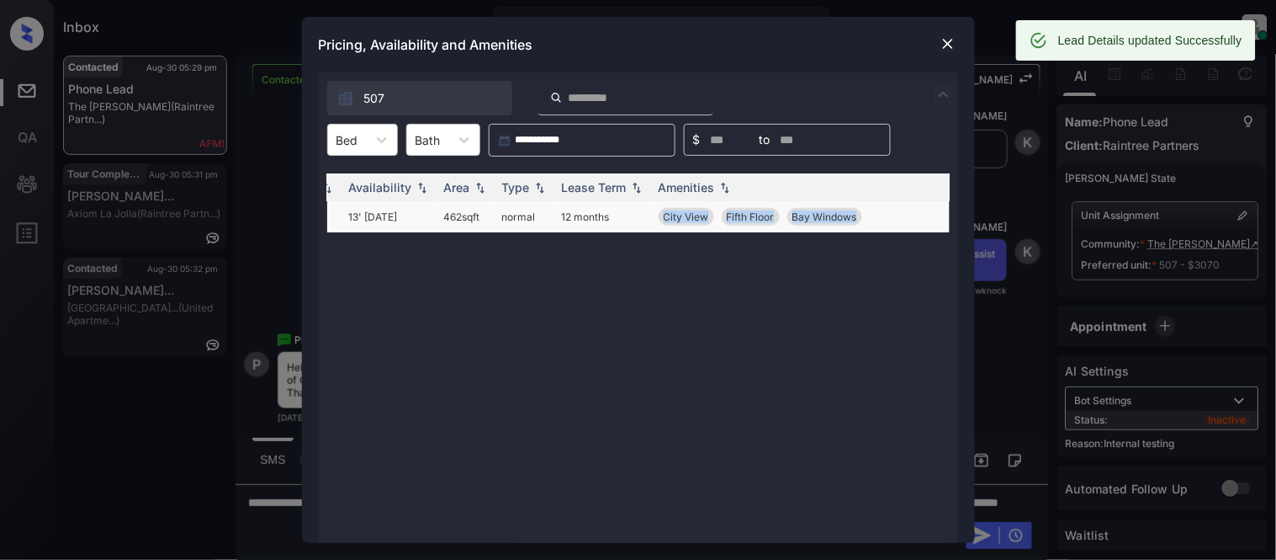
drag, startPoint x: 645, startPoint y: 209, endPoint x: 865, endPoint y: 214, distance: 219.7
click at [865, 214] on tr "507 0 1 $3070 13' Sep 25 462 sqft normal 12 months City View Fifth Floor Bay Wi…" at bounding box center [519, 216] width 879 height 31
copy tr "City View Fifth Floor Bay Windows"
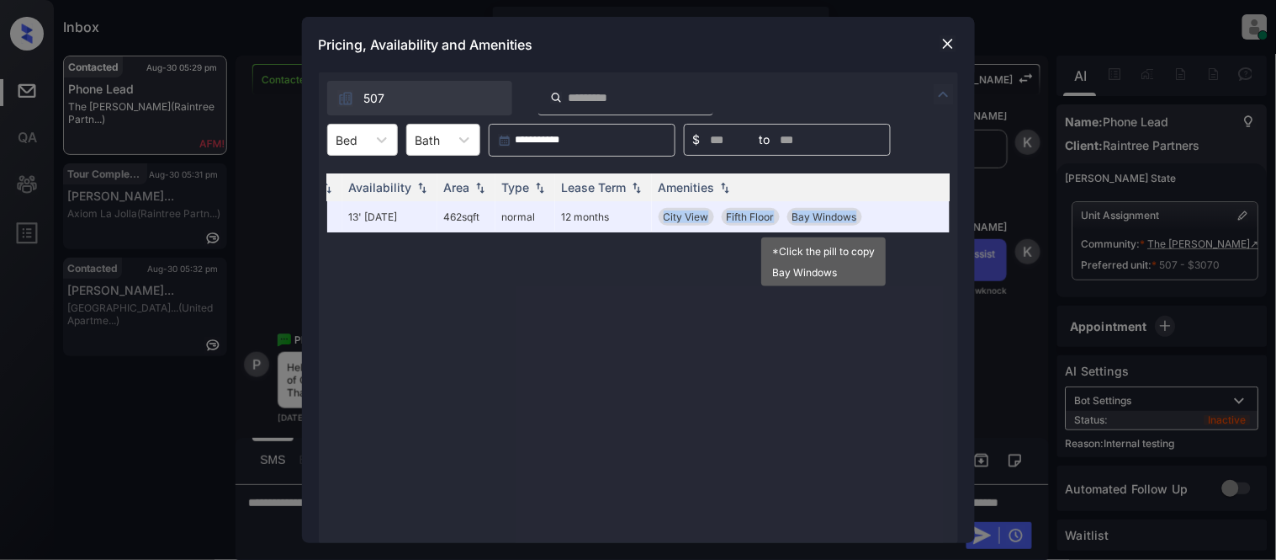
click at [952, 36] on img at bounding box center [948, 43] width 17 height 17
